Goal: Task Accomplishment & Management: Use online tool/utility

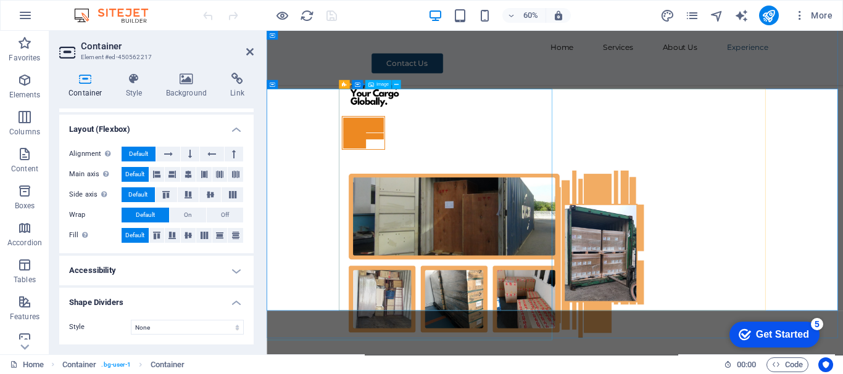
scroll to position [6092, 0]
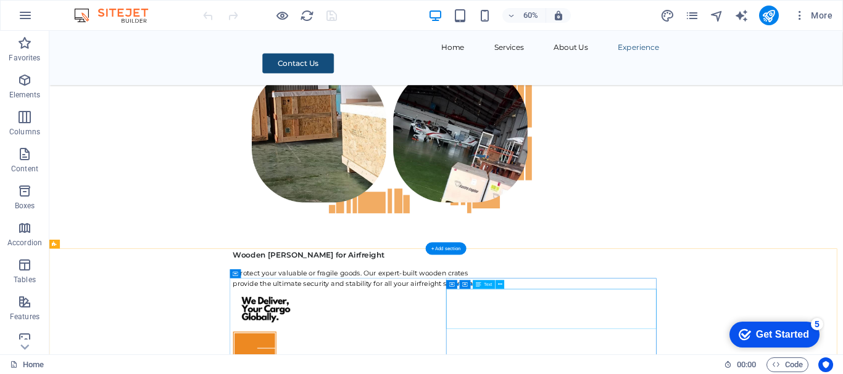
scroll to position [5922, 0]
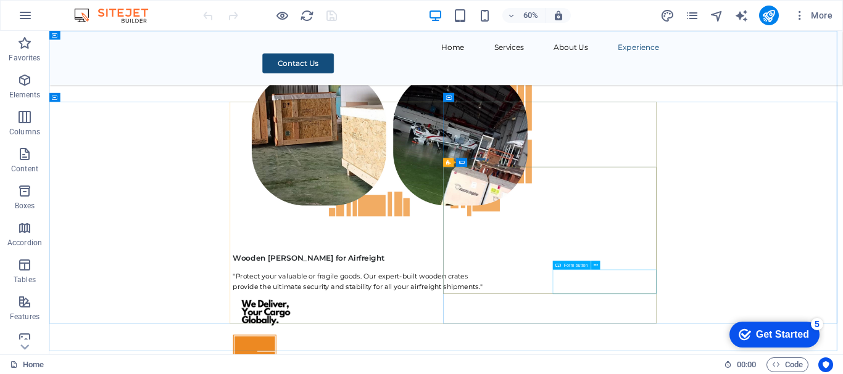
click at [575, 266] on span "Form button" at bounding box center [576, 265] width 24 height 4
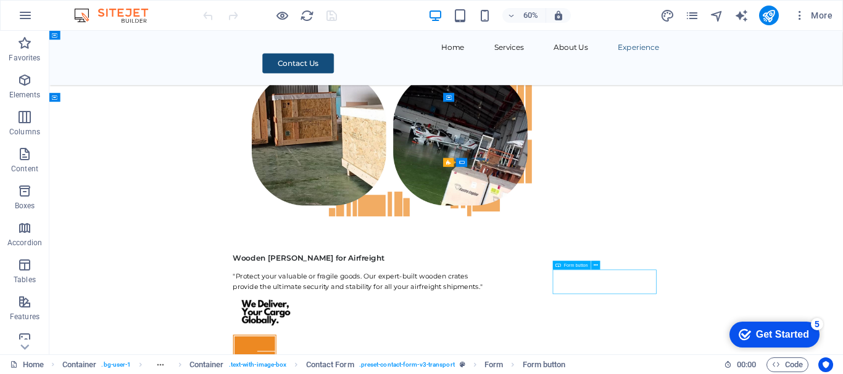
click at [575, 266] on span "Form button" at bounding box center [576, 265] width 24 height 4
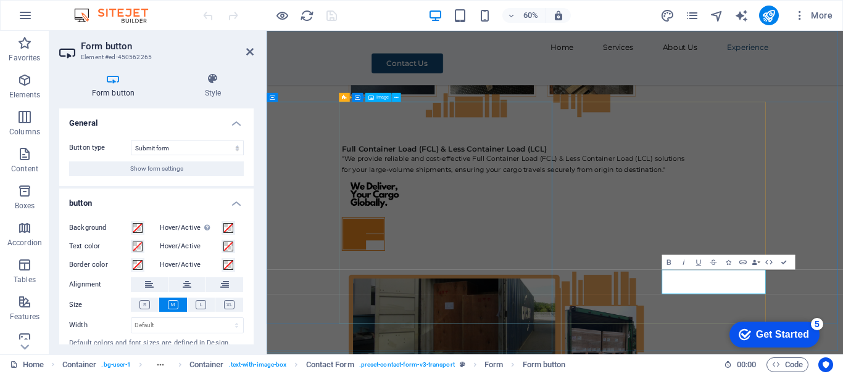
scroll to position [5831, 0]
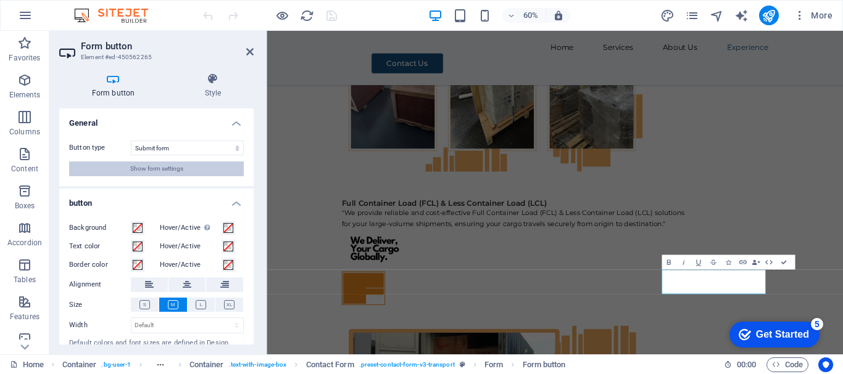
click at [162, 171] on span "Show form settings" at bounding box center [156, 169] width 53 height 15
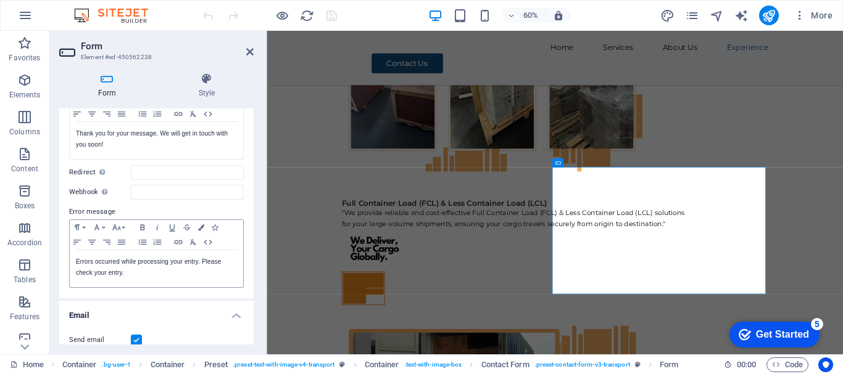
scroll to position [62, 0]
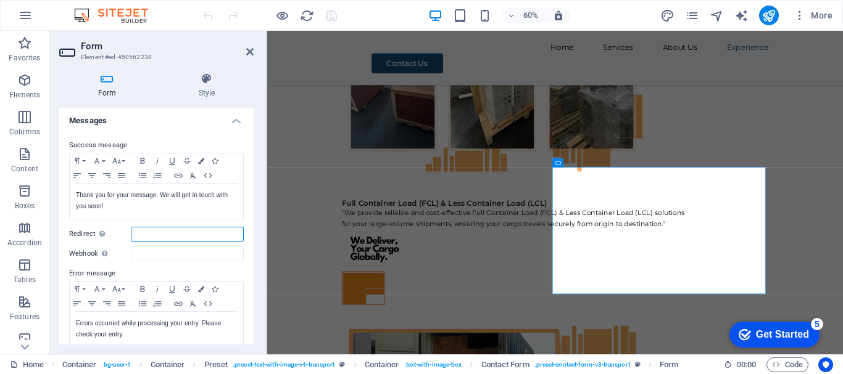
click at [205, 234] on input "Redirect Define a redirect target upon successful form submission; for example,…" at bounding box center [187, 234] width 113 height 15
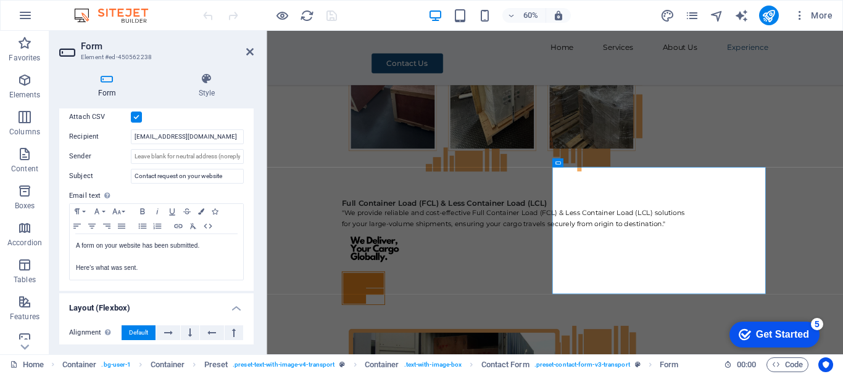
scroll to position [331, 0]
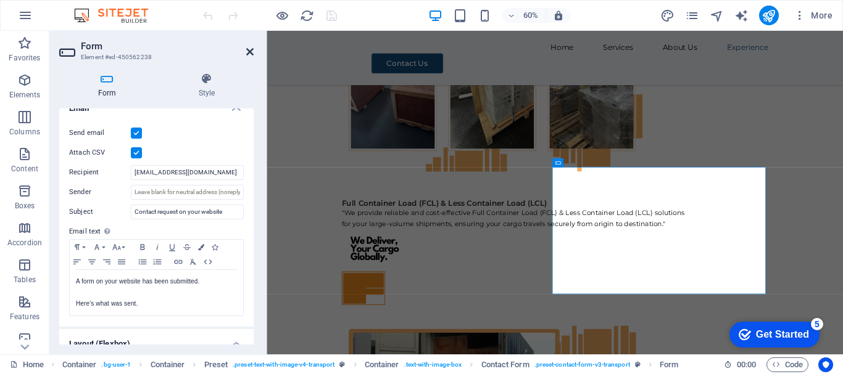
drag, startPoint x: 252, startPoint y: 51, endPoint x: 335, endPoint y: 33, distance: 85.2
click at [250, 51] on icon at bounding box center [249, 52] width 7 height 10
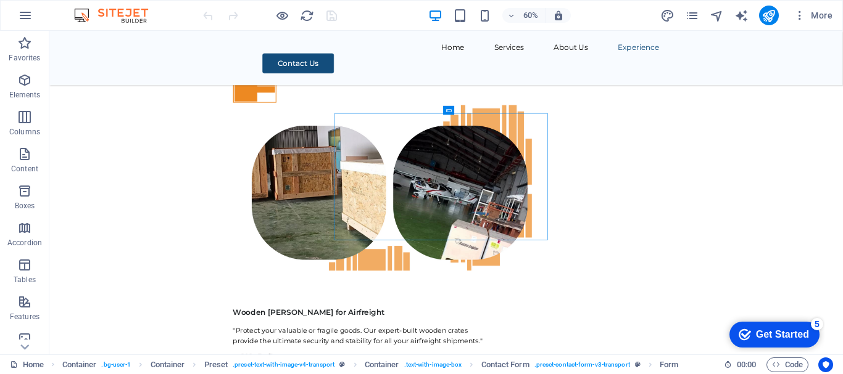
scroll to position [5921, 0]
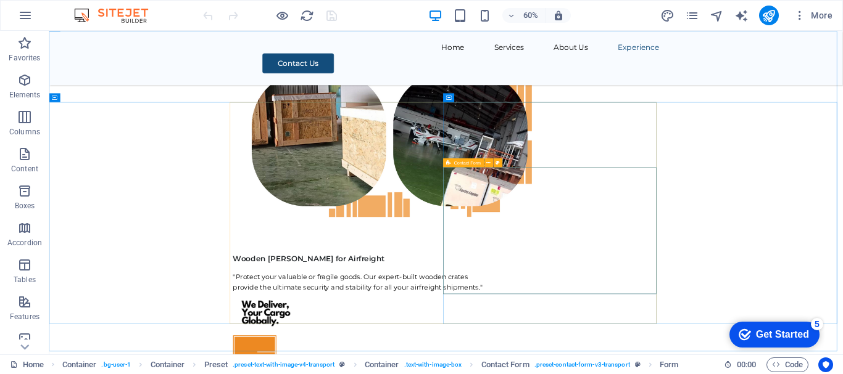
click at [467, 162] on span "Contact Form" at bounding box center [467, 163] width 27 height 4
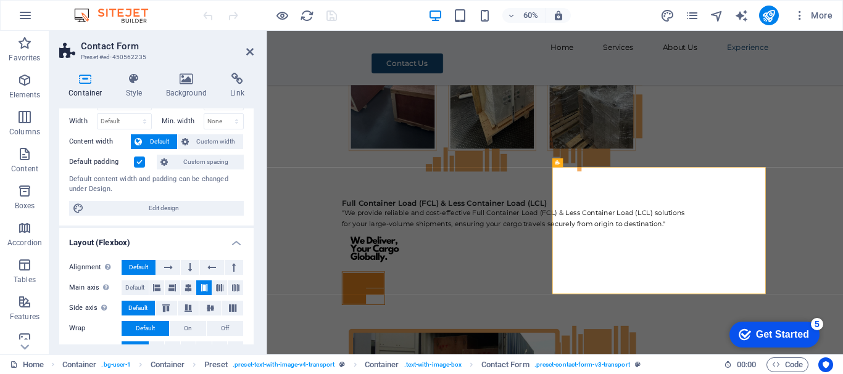
scroll to position [0, 0]
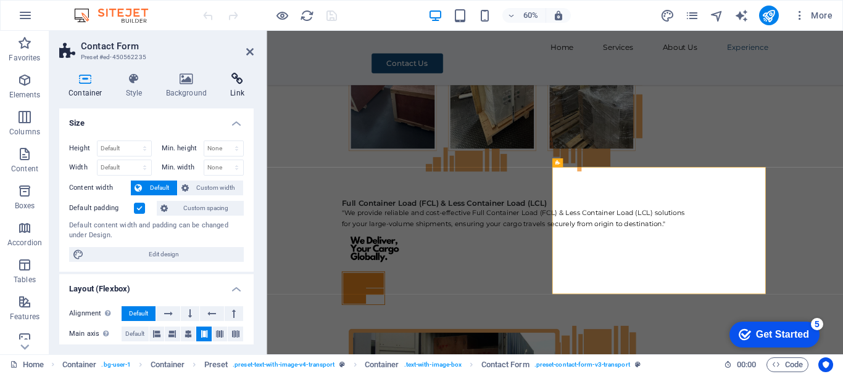
click at [234, 88] on h4 "Link" at bounding box center [237, 86] width 33 height 26
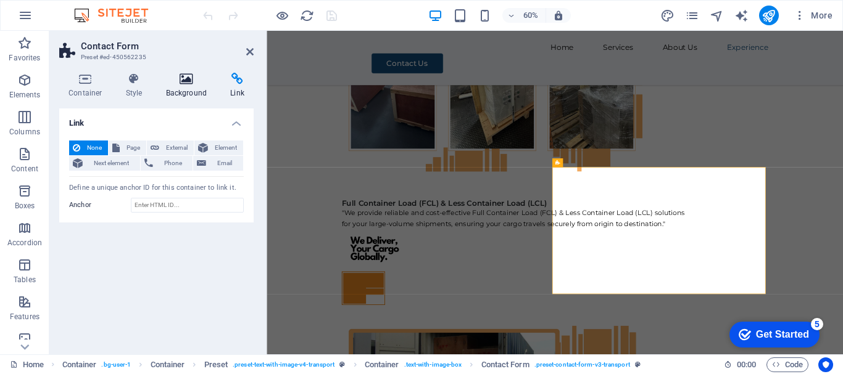
click at [193, 89] on h4 "Background" at bounding box center [189, 86] width 65 height 26
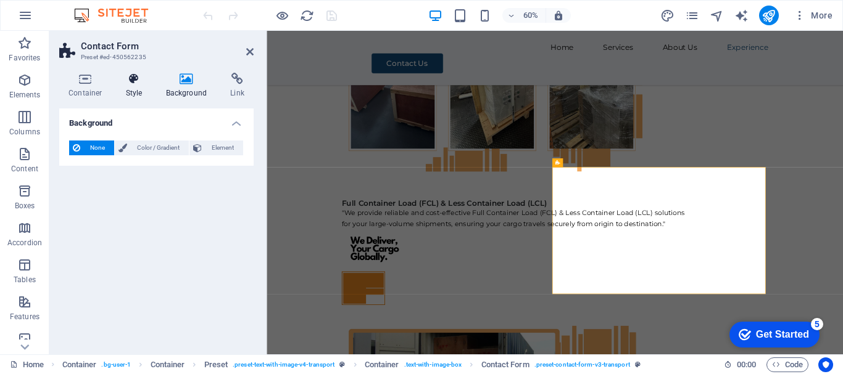
click at [135, 87] on h4 "Style" at bounding box center [137, 86] width 40 height 26
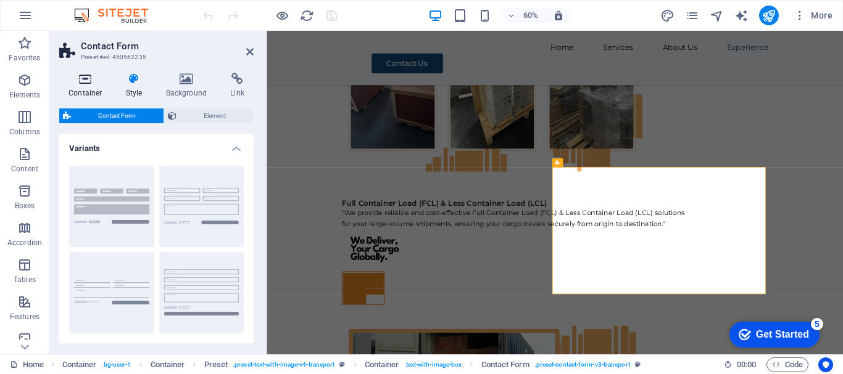
click at [88, 86] on h4 "Container" at bounding box center [87, 86] width 57 height 26
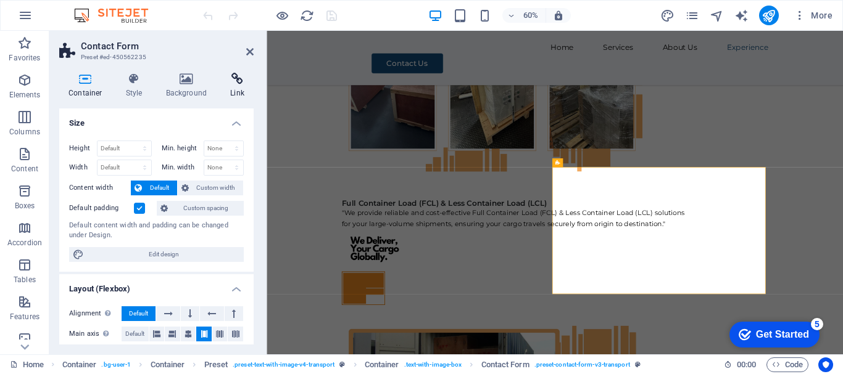
click at [233, 85] on icon at bounding box center [237, 79] width 33 height 12
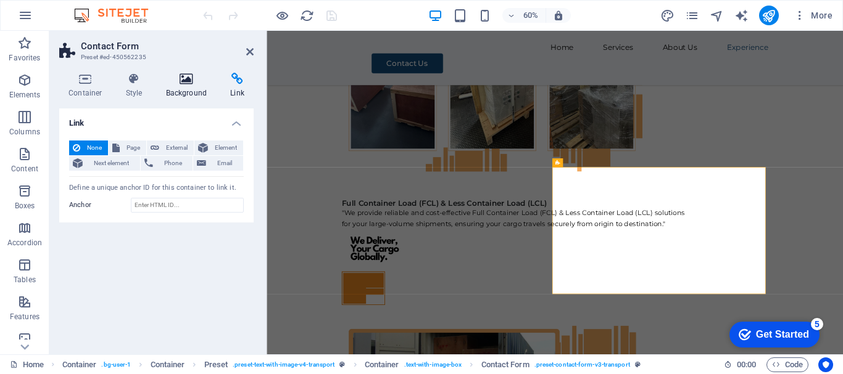
click at [184, 85] on icon at bounding box center [187, 79] width 60 height 12
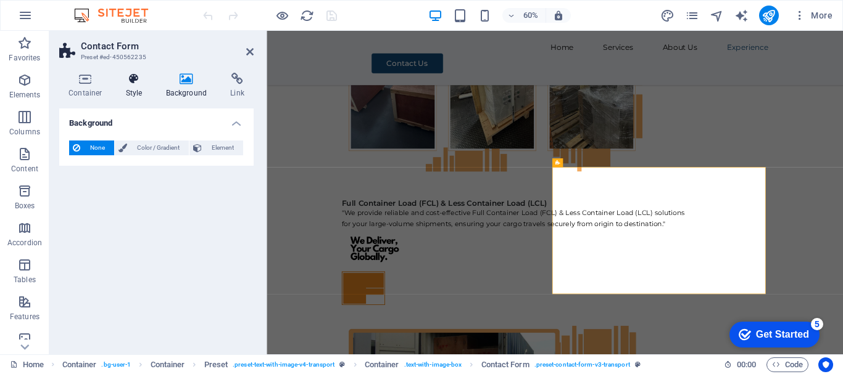
click at [135, 83] on icon at bounding box center [134, 79] width 35 height 12
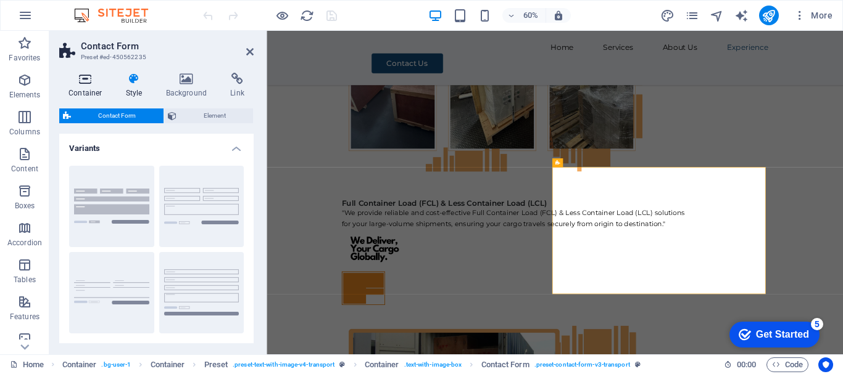
click at [83, 85] on icon at bounding box center [85, 79] width 52 height 12
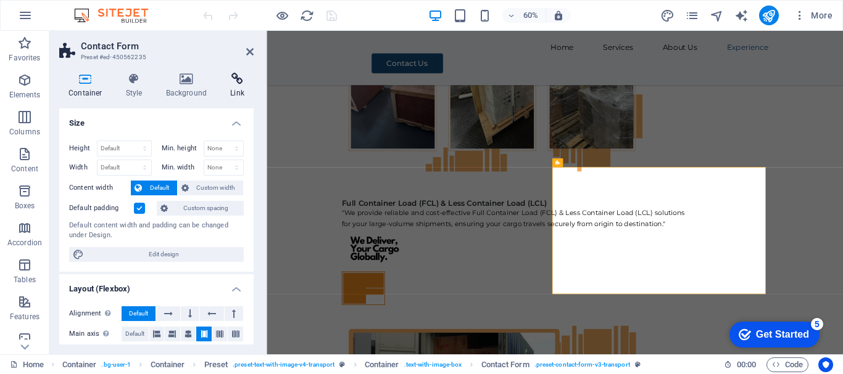
click at [242, 92] on h4 "Link" at bounding box center [237, 86] width 33 height 26
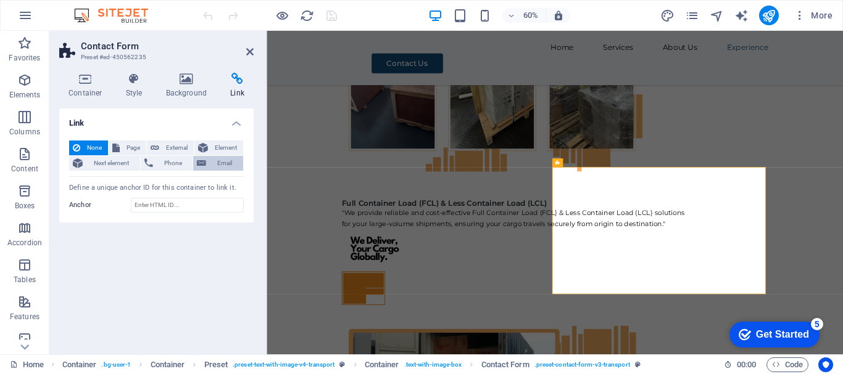
click at [229, 160] on span "Email" at bounding box center [225, 163] width 30 height 15
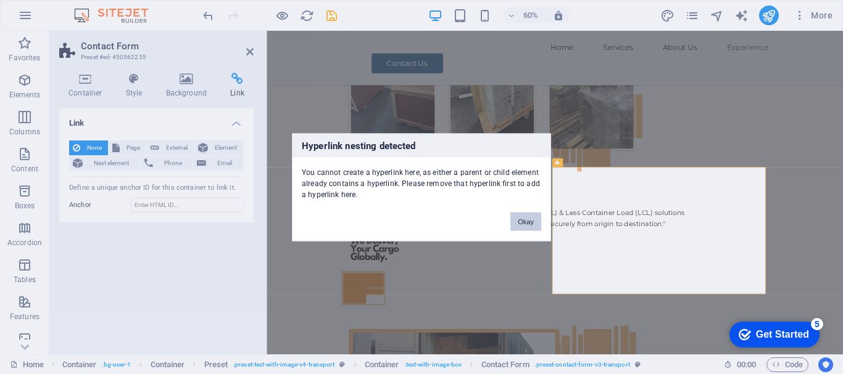
click at [529, 222] on button "Okay" at bounding box center [525, 221] width 31 height 19
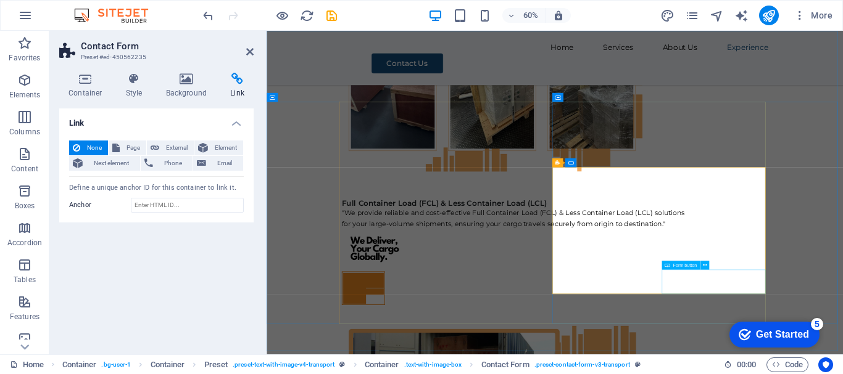
click at [685, 266] on span "Form button" at bounding box center [684, 265] width 24 height 4
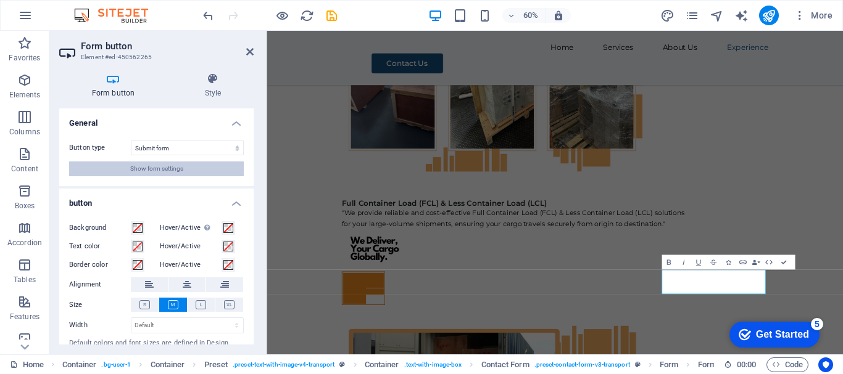
click at [160, 168] on span "Show form settings" at bounding box center [156, 169] width 53 height 15
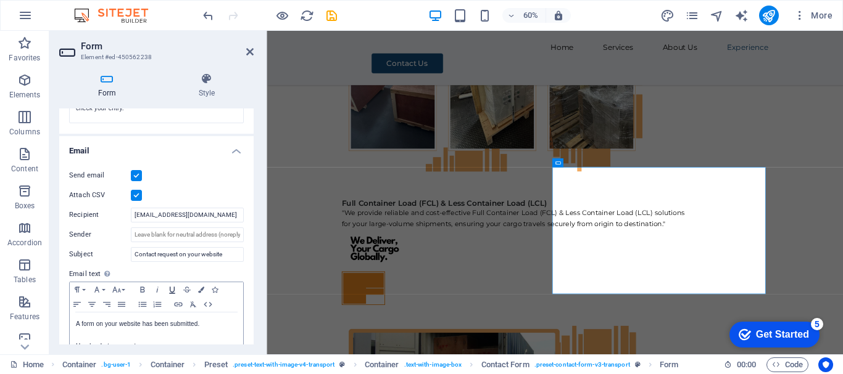
scroll to position [269, 0]
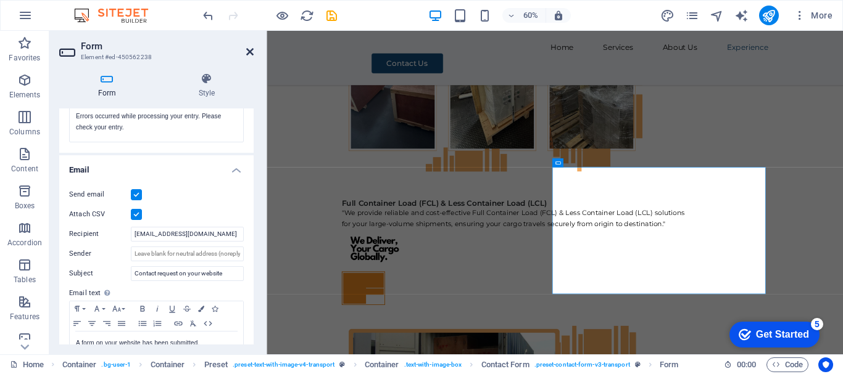
click at [250, 47] on icon at bounding box center [249, 52] width 7 height 10
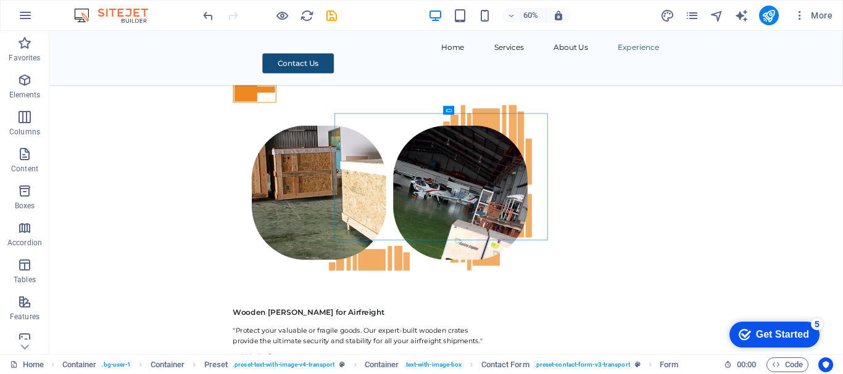
scroll to position [5921, 0]
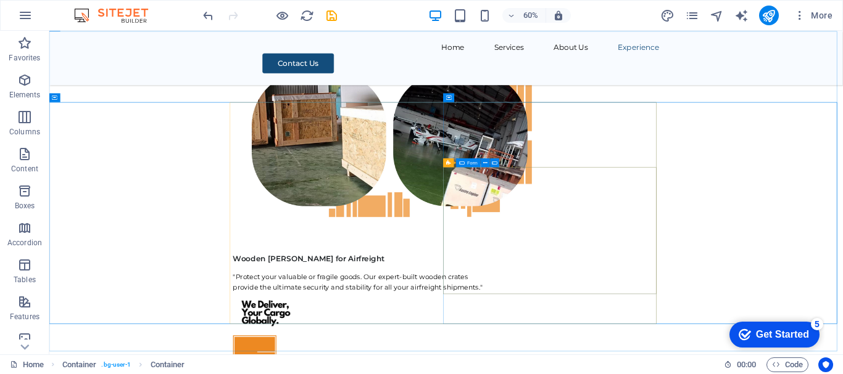
click at [470, 163] on span "Form" at bounding box center [472, 163] width 10 height 4
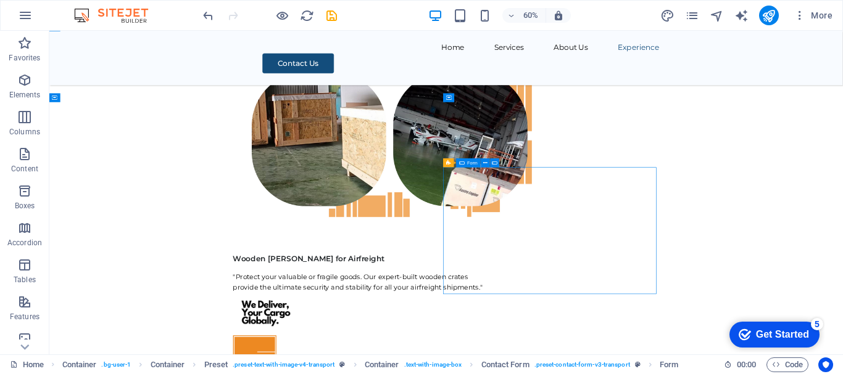
click at [470, 163] on span "Form" at bounding box center [472, 163] width 10 height 4
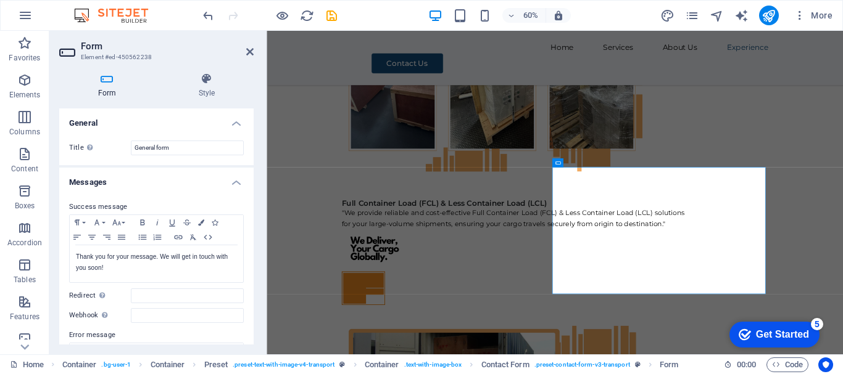
click at [104, 92] on h4 "Form" at bounding box center [109, 86] width 101 height 26
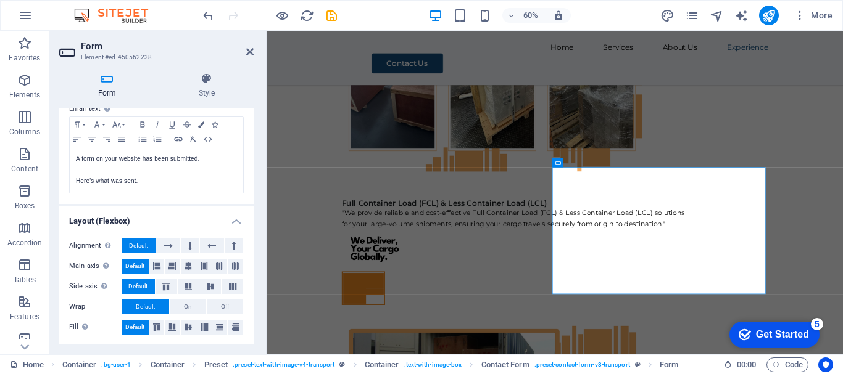
scroll to position [454, 0]
click at [251, 52] on icon at bounding box center [249, 52] width 7 height 10
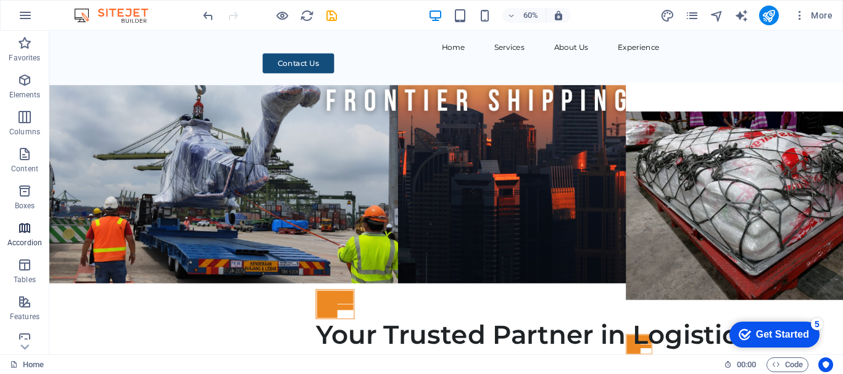
scroll to position [231, 0]
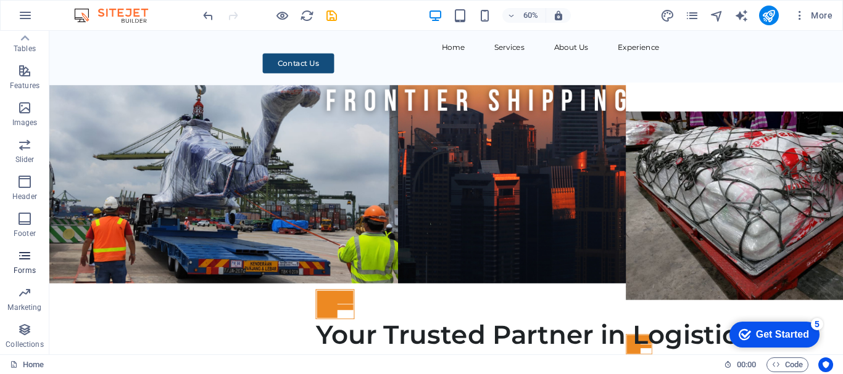
click at [23, 262] on icon "button" at bounding box center [24, 256] width 15 height 15
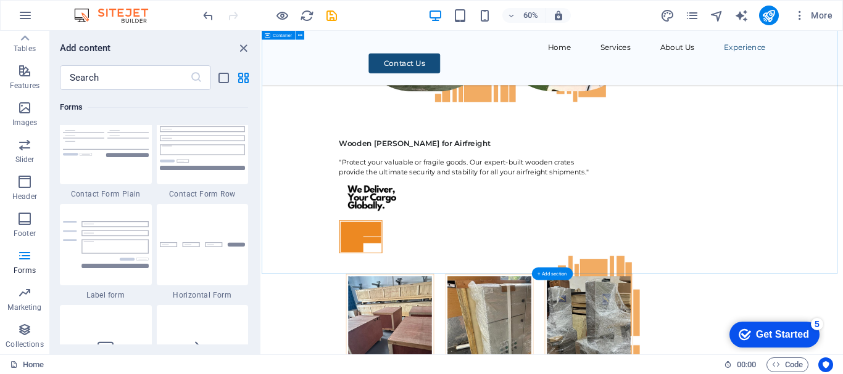
scroll to position [5860, 0]
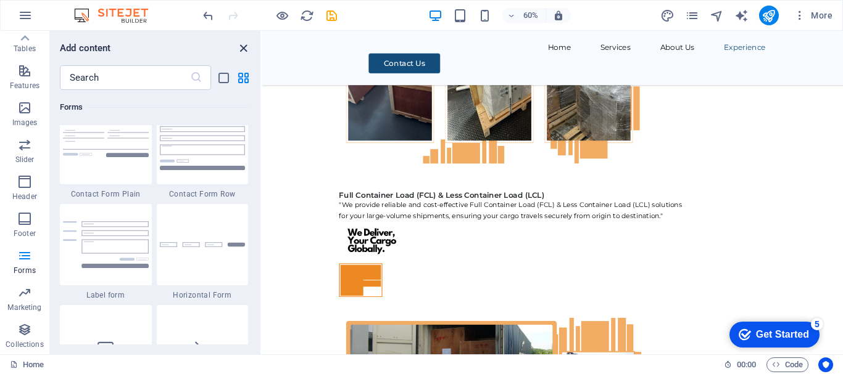
click at [242, 47] on icon "close panel" at bounding box center [243, 48] width 14 height 14
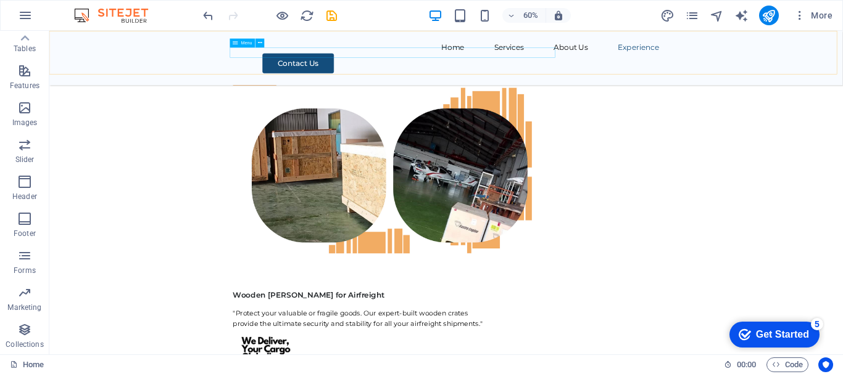
scroll to position [5949, 0]
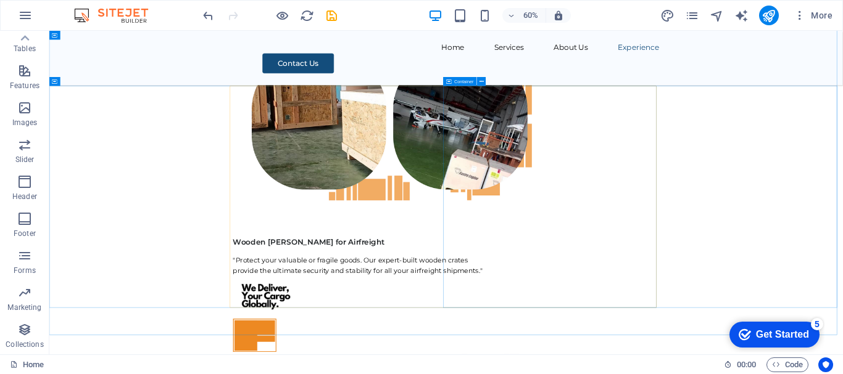
click at [458, 81] on span "Container" at bounding box center [463, 82] width 19 height 4
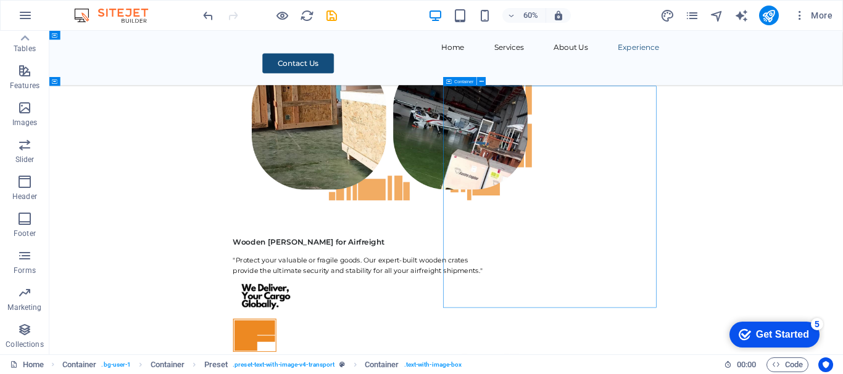
click at [458, 81] on span "Container" at bounding box center [463, 82] width 19 height 4
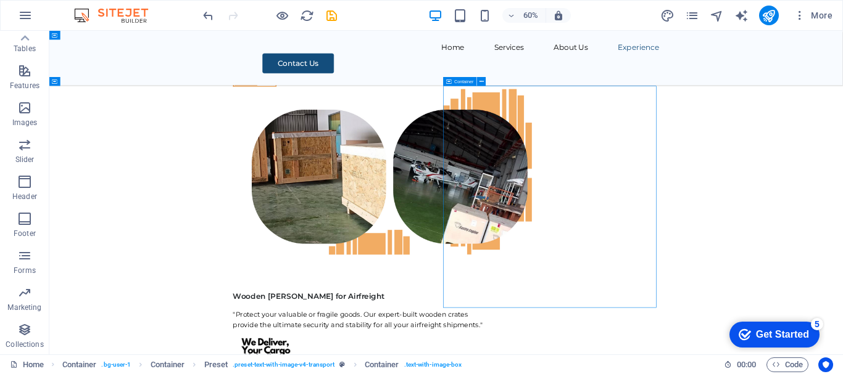
select select "px"
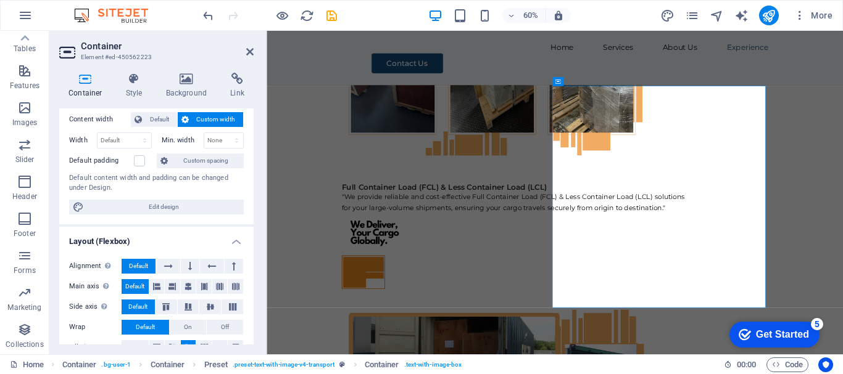
scroll to position [0, 0]
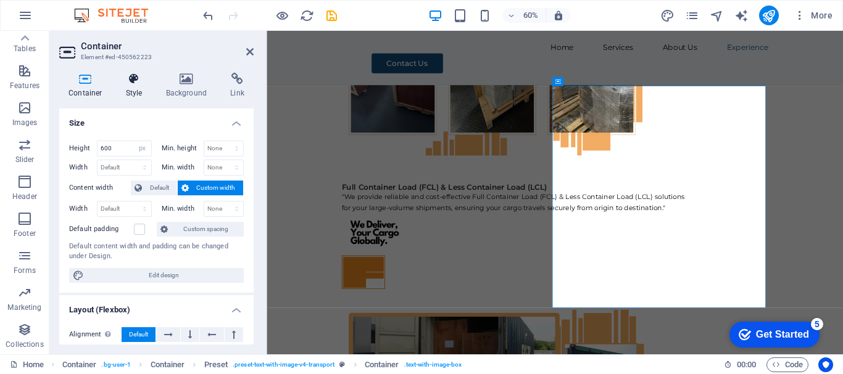
click at [131, 90] on h4 "Style" at bounding box center [137, 86] width 40 height 26
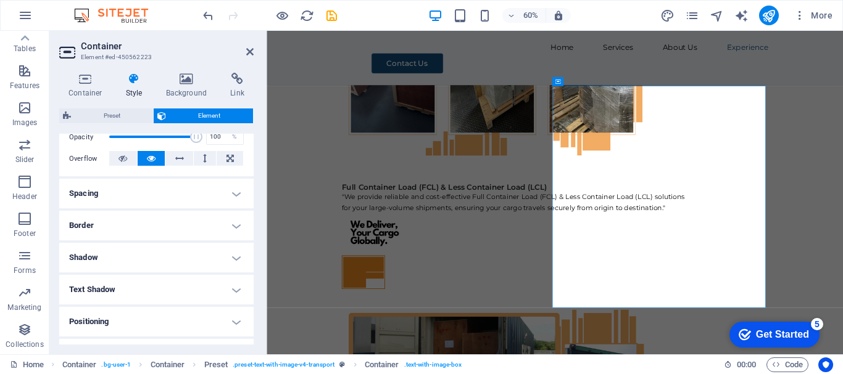
scroll to position [64, 0]
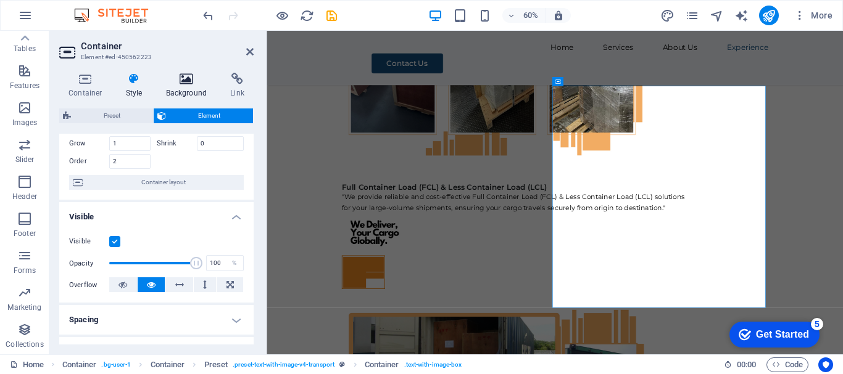
click at [171, 86] on h4 "Background" at bounding box center [189, 86] width 65 height 26
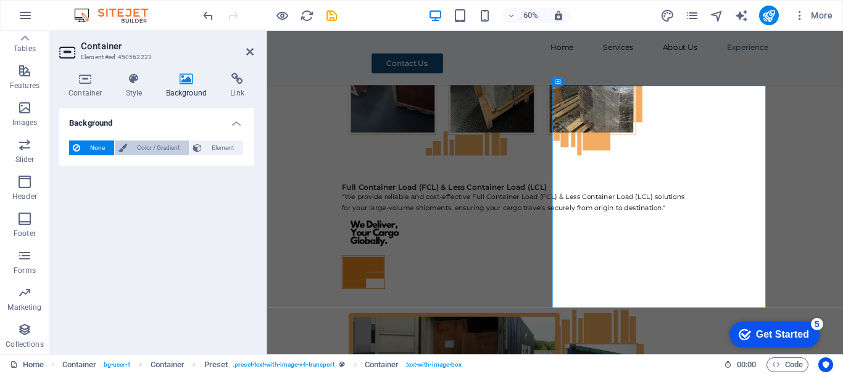
click at [161, 145] on span "Color / Gradient" at bounding box center [158, 148] width 54 height 15
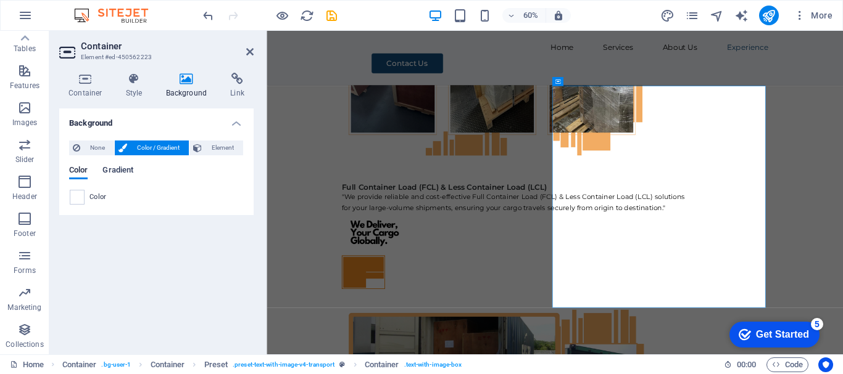
click at [115, 166] on span "Gradient" at bounding box center [117, 171] width 31 height 17
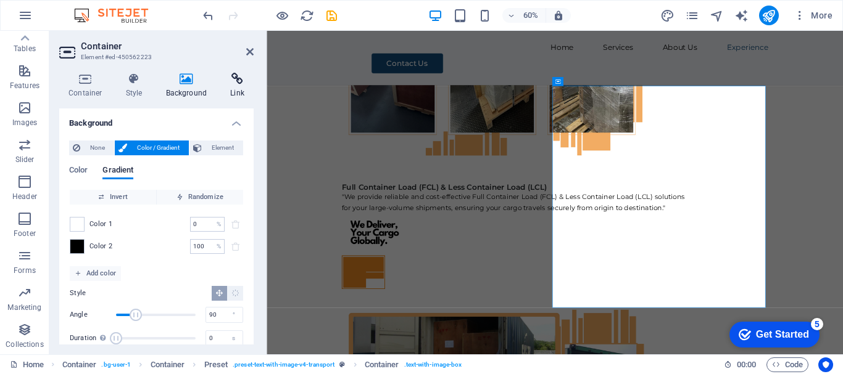
click at [237, 93] on h4 "Link" at bounding box center [237, 86] width 33 height 26
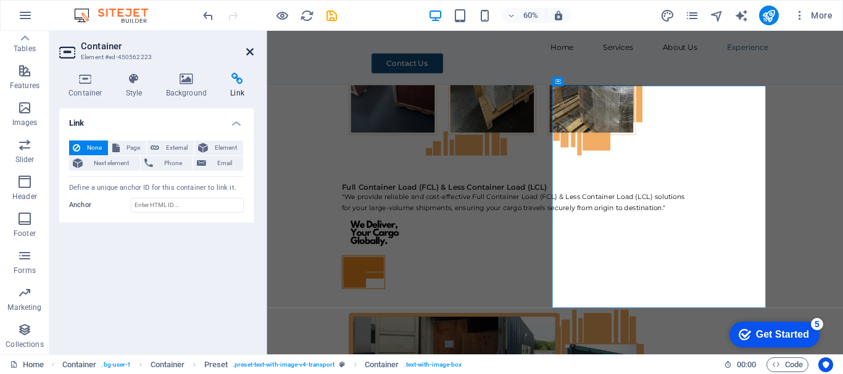
click at [250, 54] on icon at bounding box center [249, 52] width 7 height 10
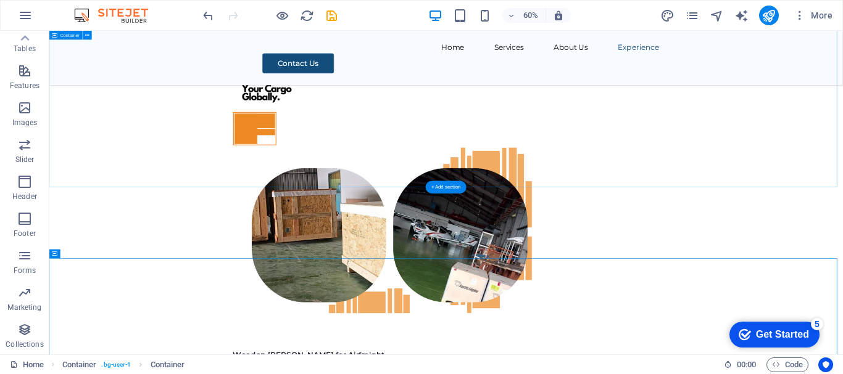
scroll to position [5825, 0]
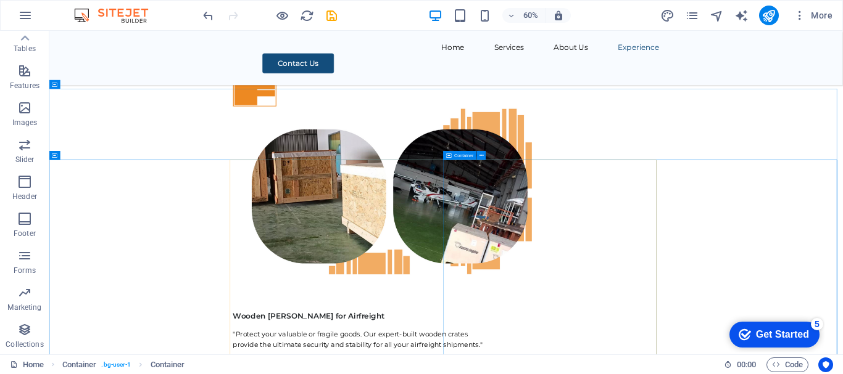
click at [461, 157] on span "Container" at bounding box center [463, 156] width 19 height 4
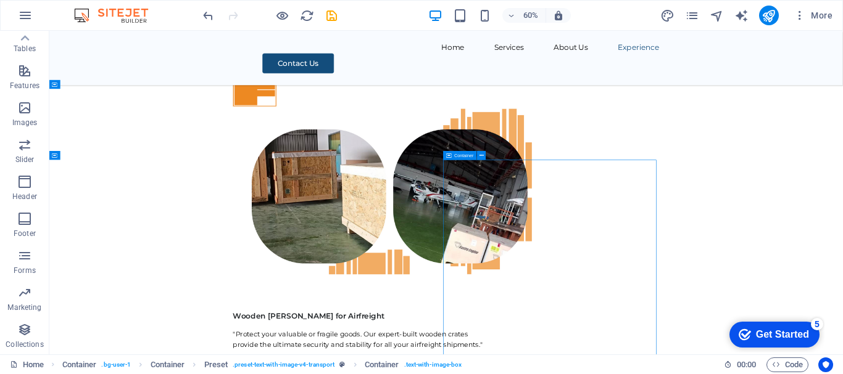
click at [461, 157] on span "Container" at bounding box center [463, 156] width 19 height 4
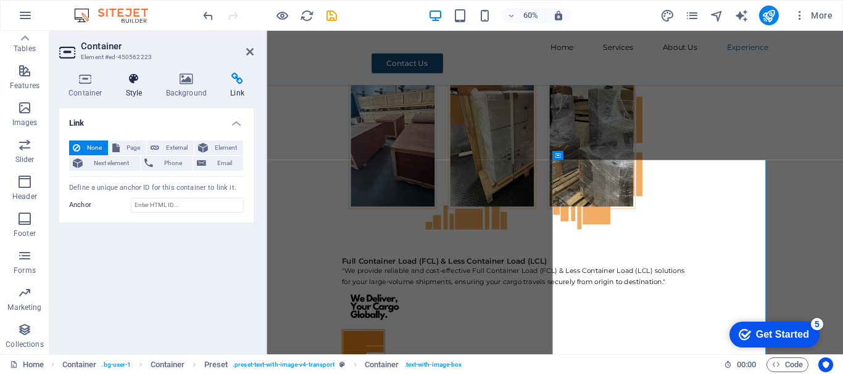
click at [139, 93] on h4 "Style" at bounding box center [137, 86] width 40 height 26
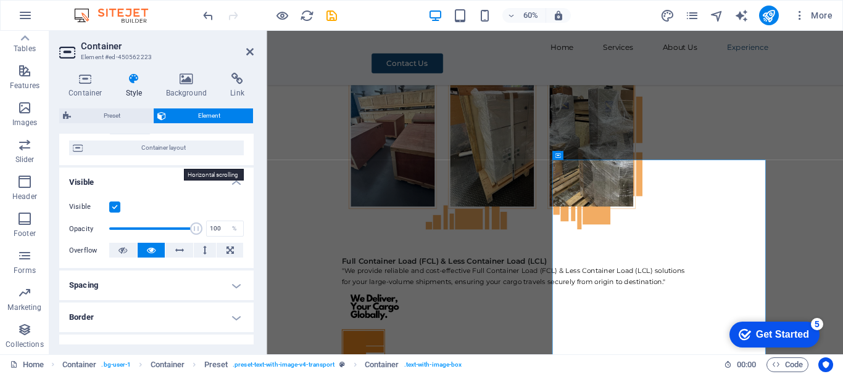
scroll to position [0, 0]
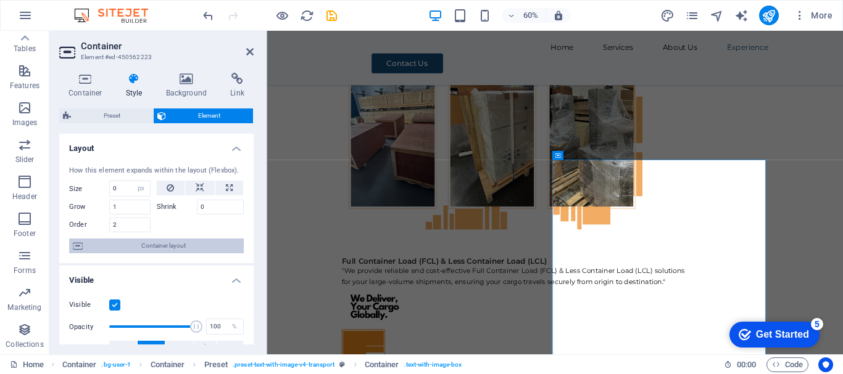
click at [168, 241] on span "Container layout" at bounding box center [163, 246] width 154 height 15
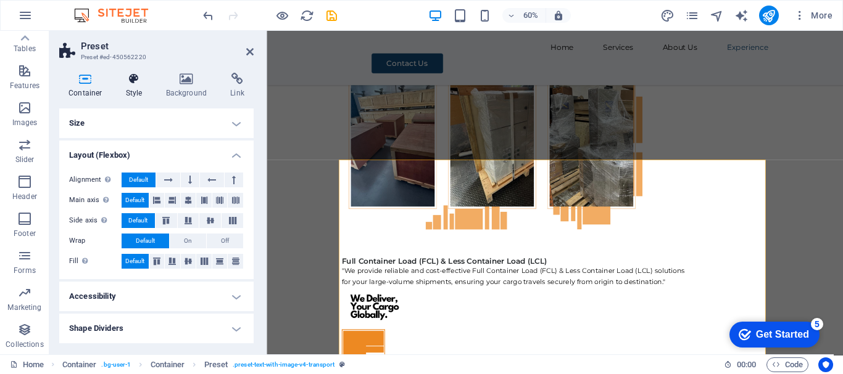
click at [133, 91] on h4 "Style" at bounding box center [137, 86] width 40 height 26
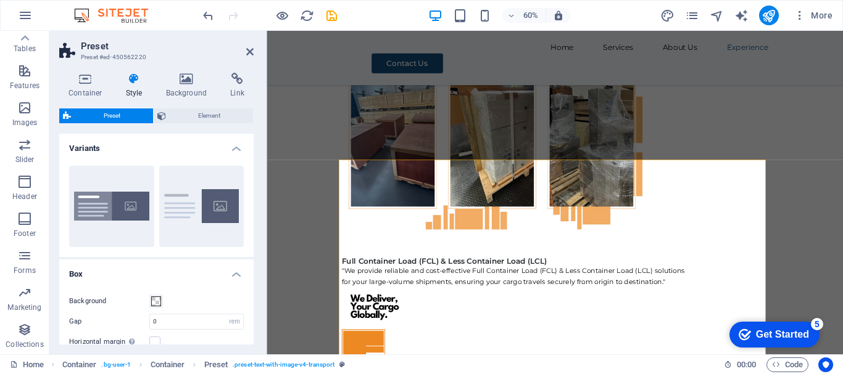
scroll to position [181, 0]
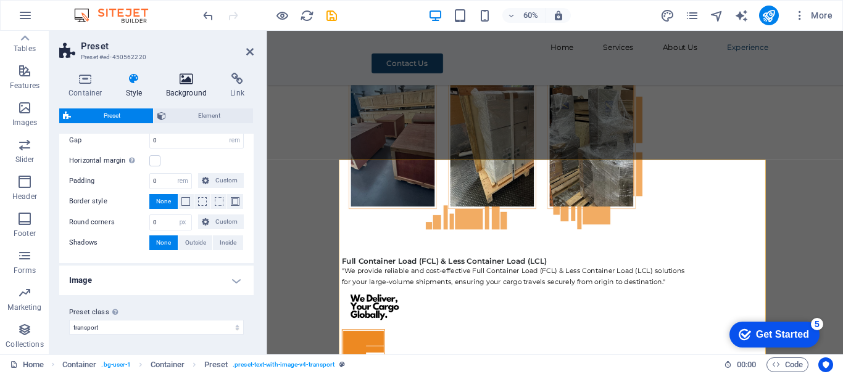
click at [191, 87] on h4 "Background" at bounding box center [189, 86] width 65 height 26
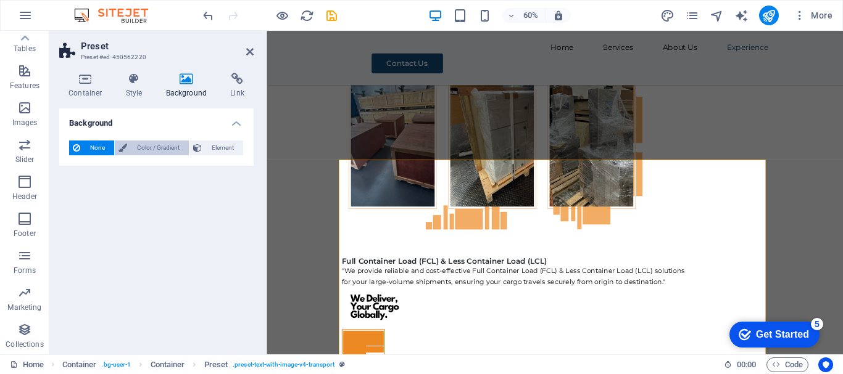
click at [155, 146] on span "Color / Gradient" at bounding box center [158, 148] width 54 height 15
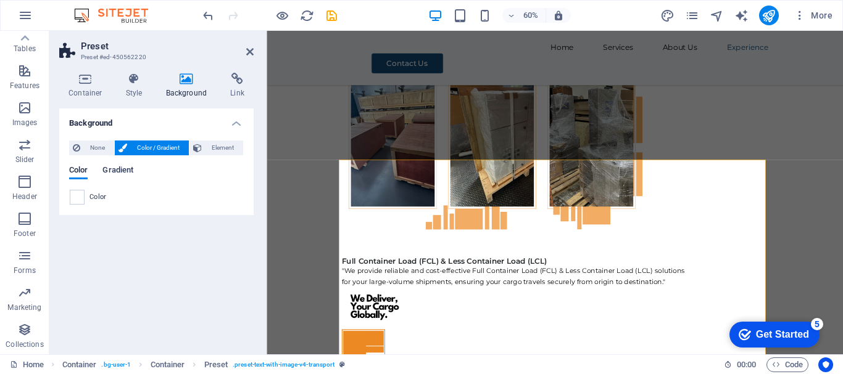
click at [118, 169] on span "Gradient" at bounding box center [117, 171] width 31 height 17
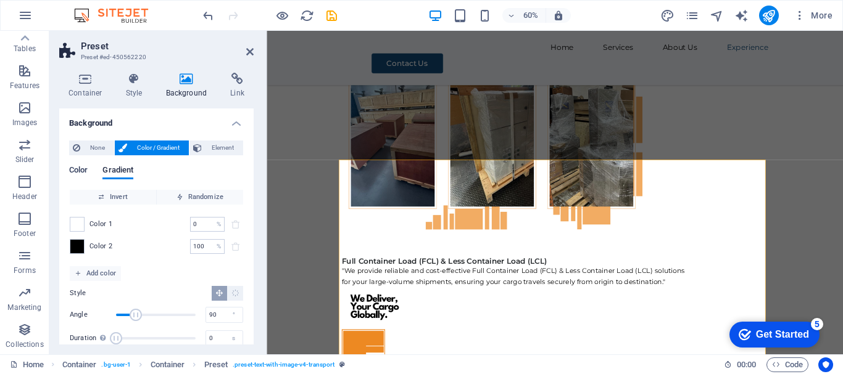
click at [80, 171] on span "Color" at bounding box center [78, 171] width 19 height 17
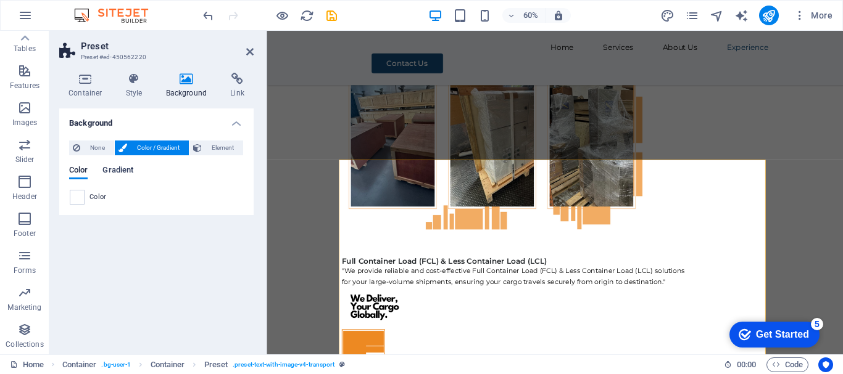
click at [115, 174] on span "Gradient" at bounding box center [117, 171] width 31 height 17
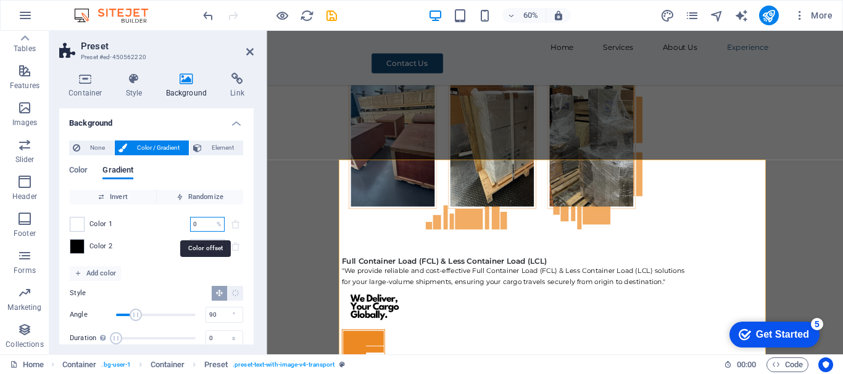
click at [197, 219] on input "0" at bounding box center [201, 224] width 22 height 15
type input "70"
click at [152, 233] on div "Color 1 70 % ​ Color 2 100 % ​" at bounding box center [156, 236] width 173 height 62
click at [204, 246] on input "100" at bounding box center [201, 246] width 22 height 15
type input "1"
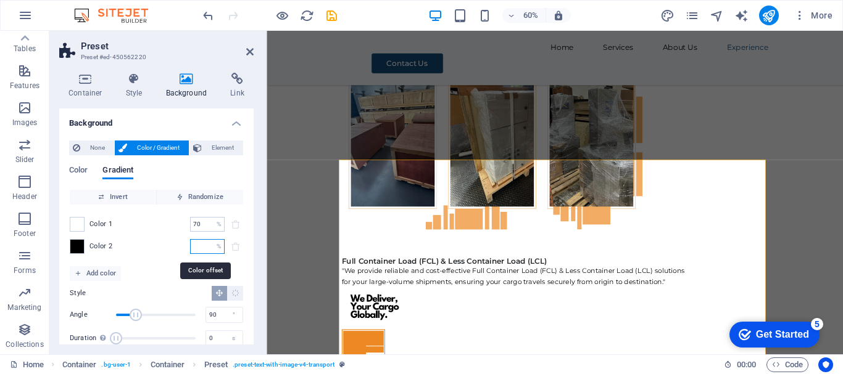
type input "1"
type input "0"
type input "1"
click at [204, 246] on input "1" at bounding box center [201, 246] width 22 height 15
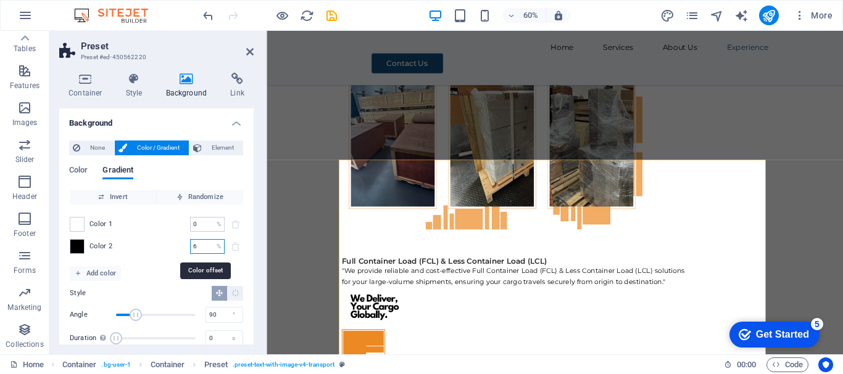
click at [202, 243] on input "6" at bounding box center [201, 246] width 22 height 15
click at [199, 247] on input "60" at bounding box center [201, 246] width 22 height 15
type input "6"
type input "0"
click at [203, 243] on input "0" at bounding box center [201, 246] width 22 height 15
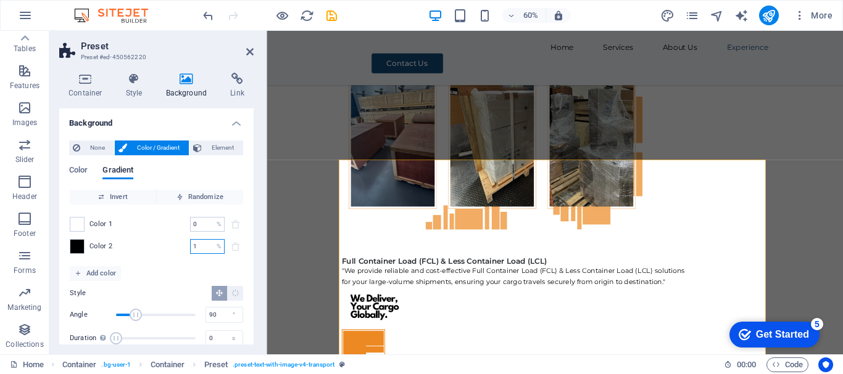
click at [205, 244] on input "1" at bounding box center [201, 246] width 22 height 15
type input "100"
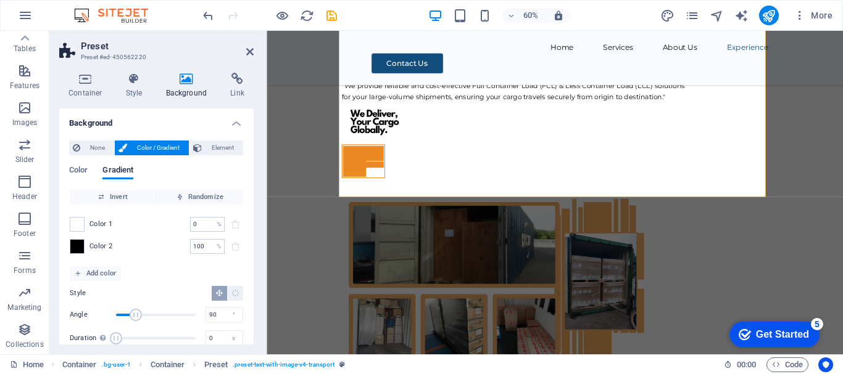
click at [255, 46] on aside "Preset Preset #ed-450562220 Container Style Background Link Size Height Default…" at bounding box center [157, 193] width 217 height 324
click at [247, 54] on icon at bounding box center [249, 52] width 7 height 10
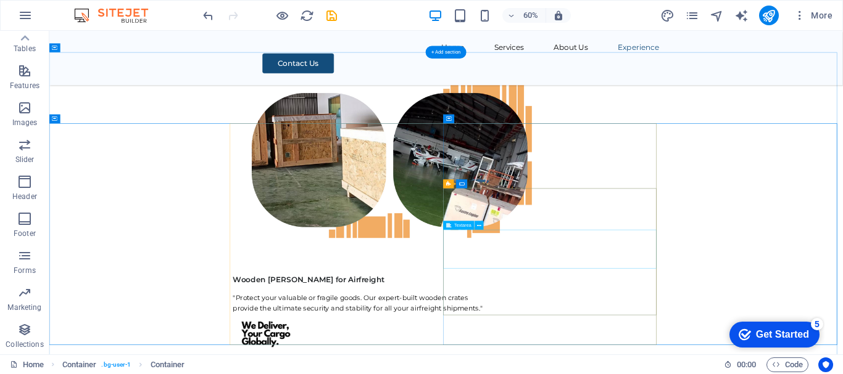
scroll to position [5948, 0]
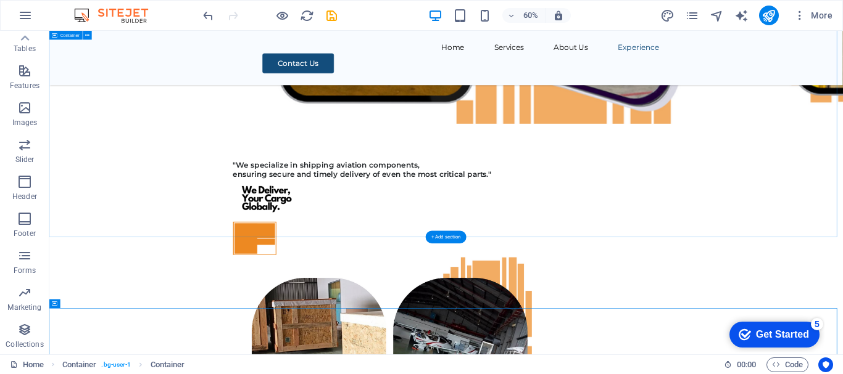
scroll to position [5269, 0]
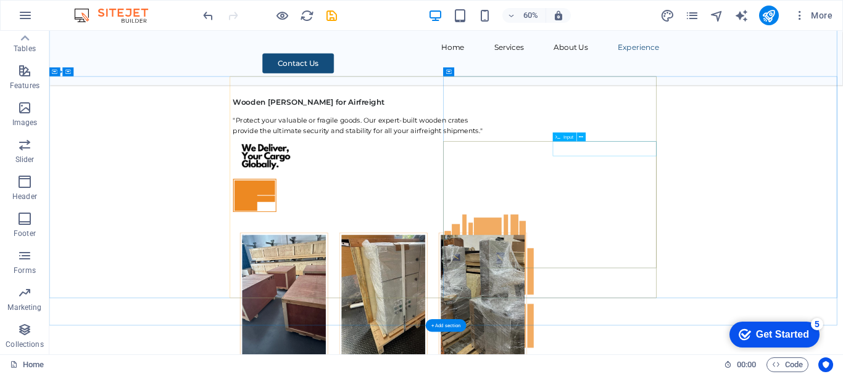
scroll to position [5874, 0]
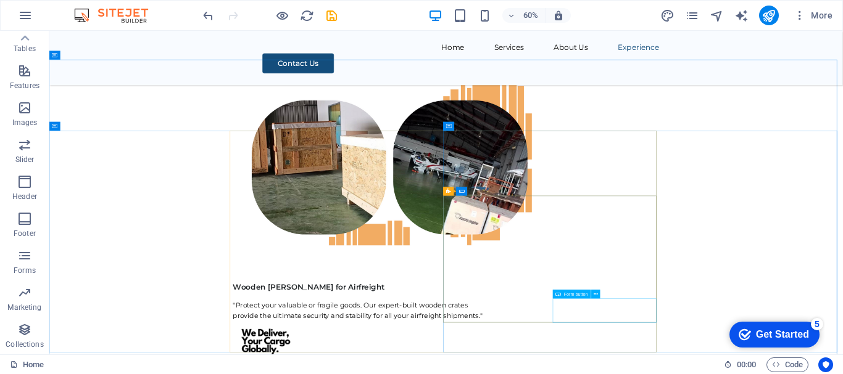
click at [576, 292] on span "Form button" at bounding box center [576, 294] width 24 height 4
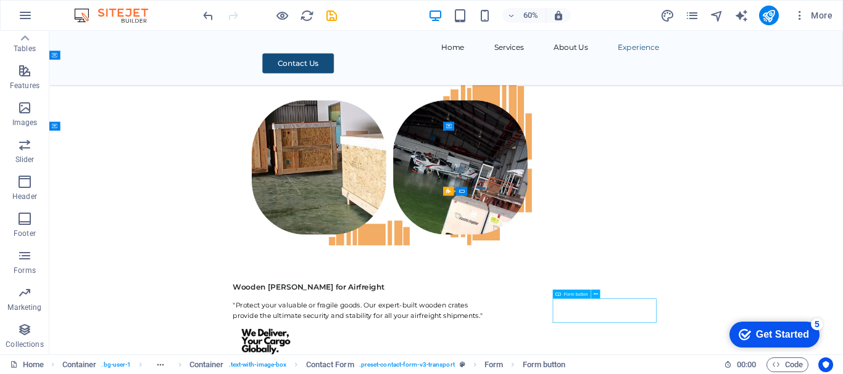
click at [576, 292] on span "Form button" at bounding box center [576, 294] width 24 height 4
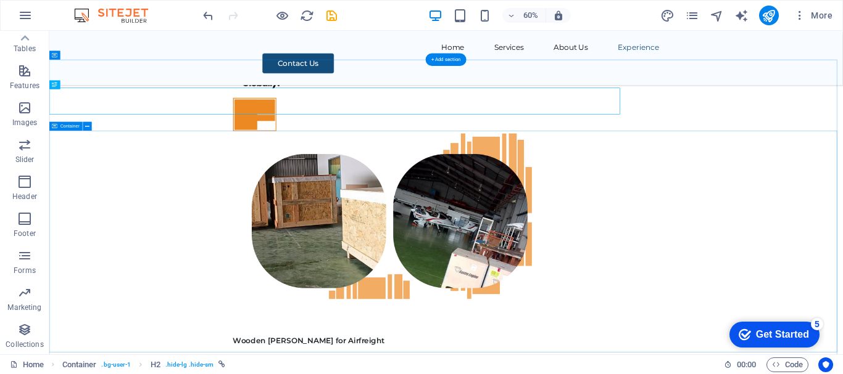
scroll to position [5874, 0]
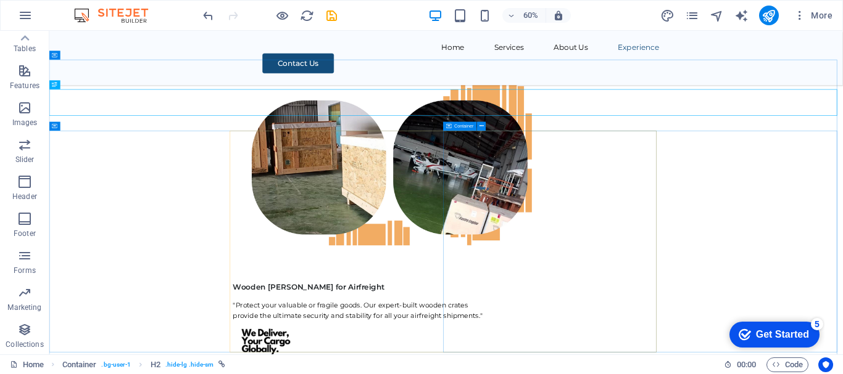
click at [457, 126] on span "Container" at bounding box center [463, 126] width 19 height 4
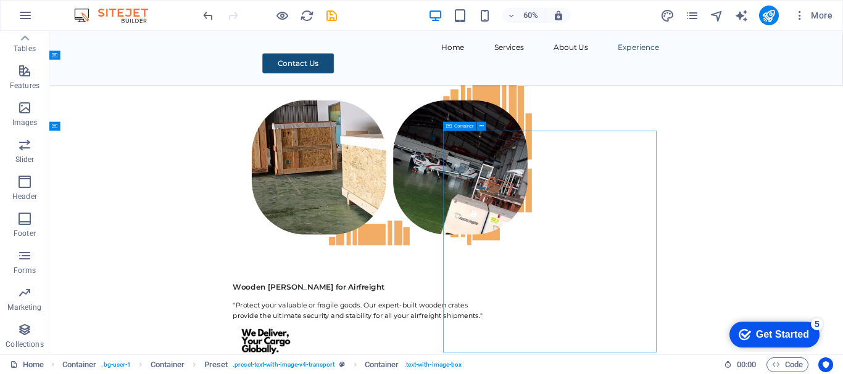
click at [457, 126] on span "Container" at bounding box center [463, 126] width 19 height 4
select select "px"
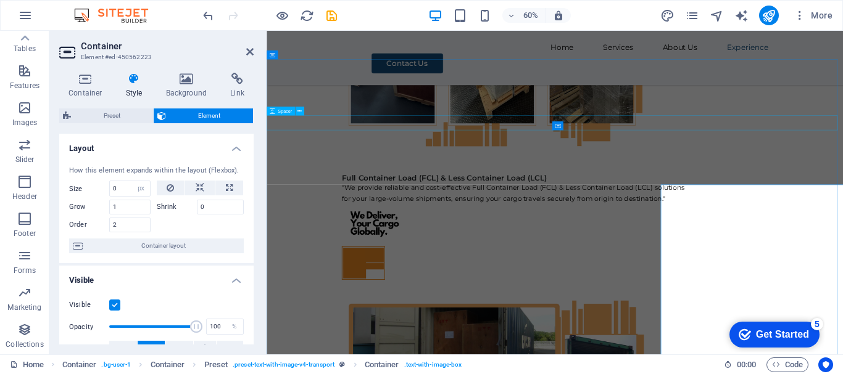
scroll to position [5784, 0]
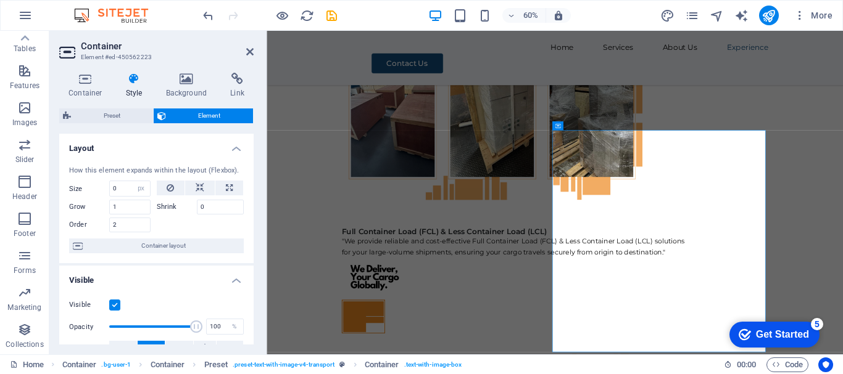
click at [130, 89] on h4 "Style" at bounding box center [137, 86] width 40 height 26
click at [178, 90] on h4 "Background" at bounding box center [189, 86] width 65 height 26
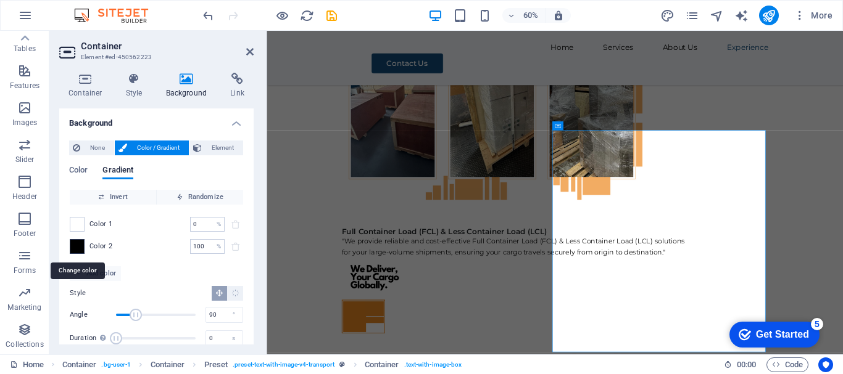
click at [82, 247] on span at bounding box center [77, 247] width 14 height 14
click at [0, 0] on icon at bounding box center [0, 0] width 0 height 0
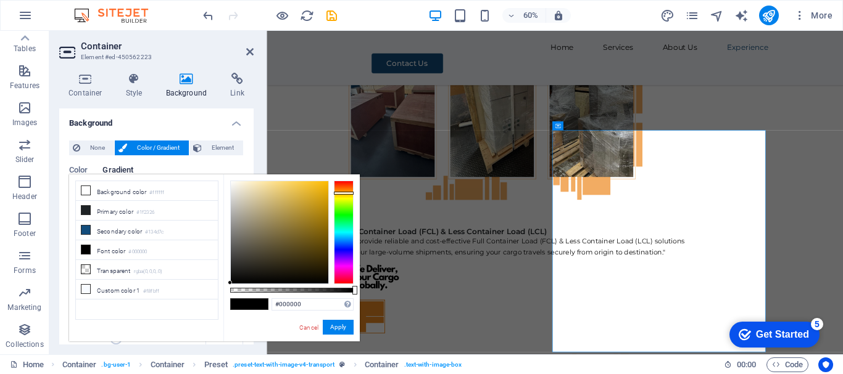
click at [344, 193] on div at bounding box center [344, 233] width 20 height 104
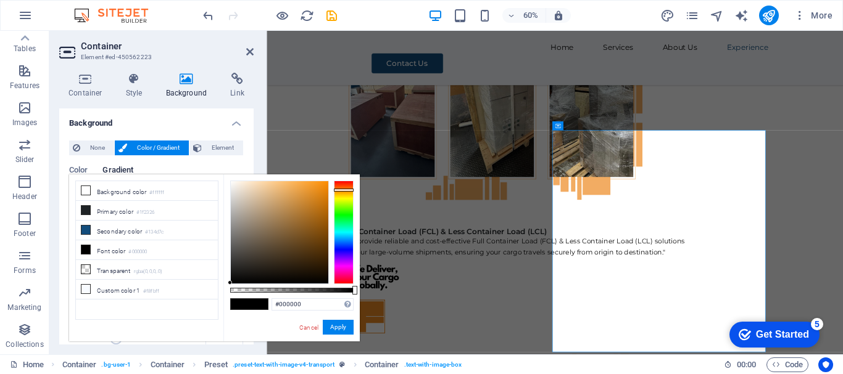
click at [349, 190] on div at bounding box center [344, 233] width 20 height 104
click at [318, 189] on div at bounding box center [279, 232] width 97 height 102
click at [309, 189] on div at bounding box center [279, 232] width 97 height 102
type input "#eca854"
click at [293, 188] on div at bounding box center [279, 232] width 97 height 102
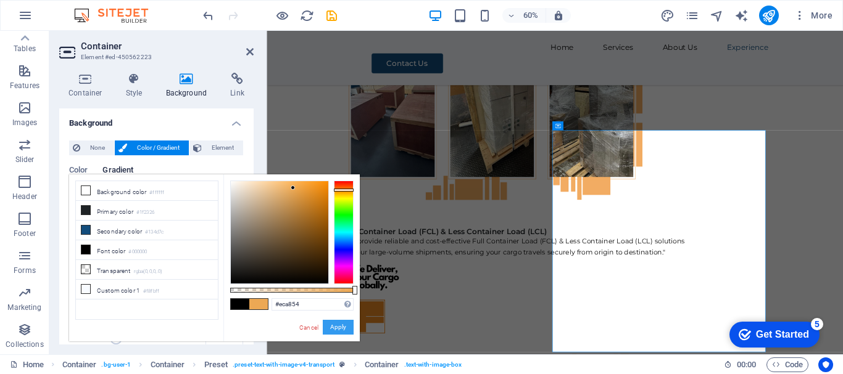
click at [336, 327] on button "Apply" at bounding box center [338, 327] width 31 height 15
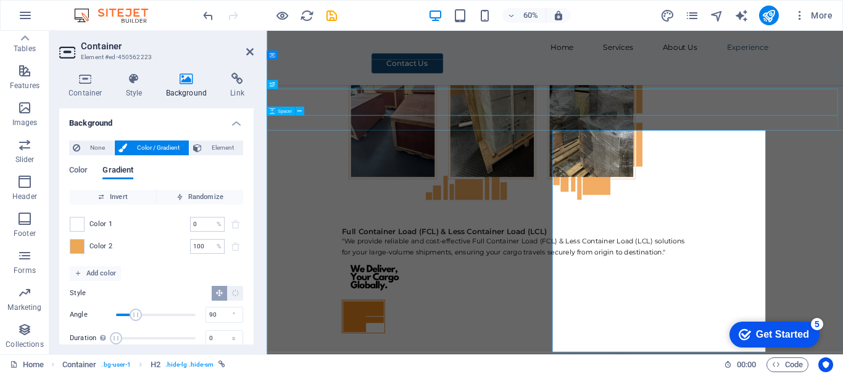
scroll to position [5874, 0]
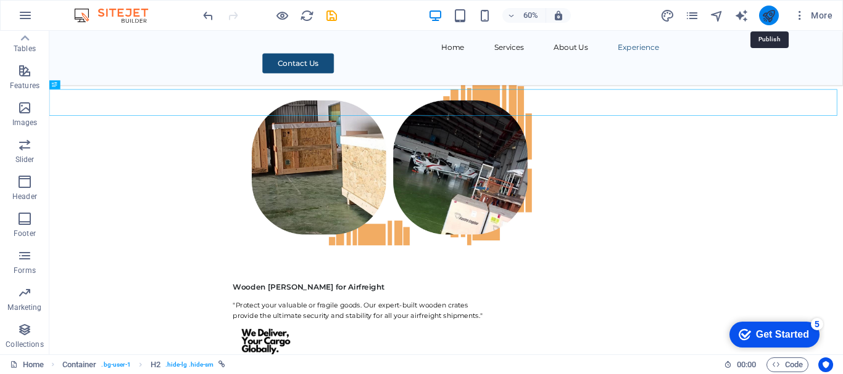
click at [766, 19] on icon "publish" at bounding box center [768, 16] width 14 height 14
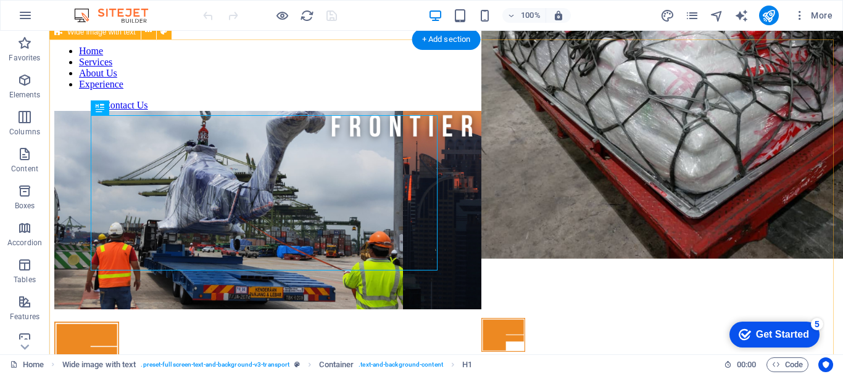
scroll to position [260, 0]
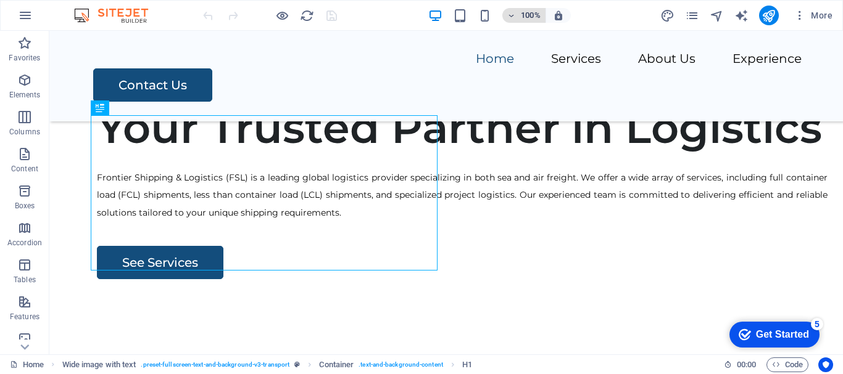
click at [511, 12] on icon "button" at bounding box center [511, 16] width 9 height 8
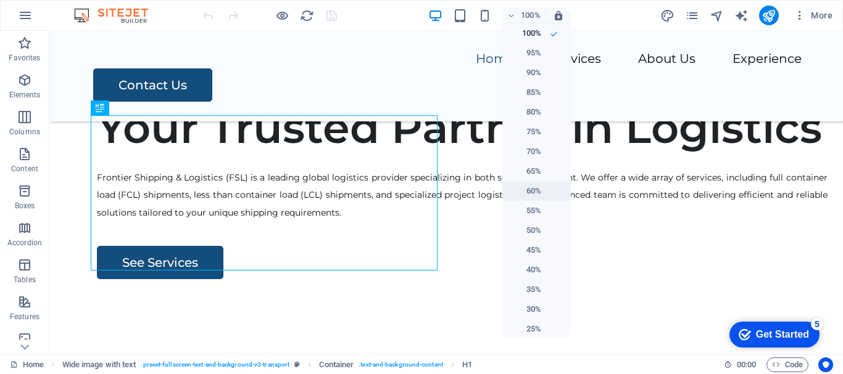
click at [535, 189] on h6 "60%" at bounding box center [525, 191] width 31 height 15
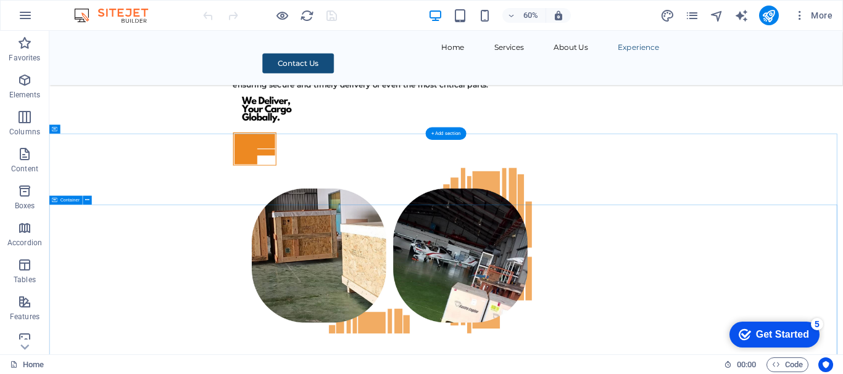
scroll to position [5751, 0]
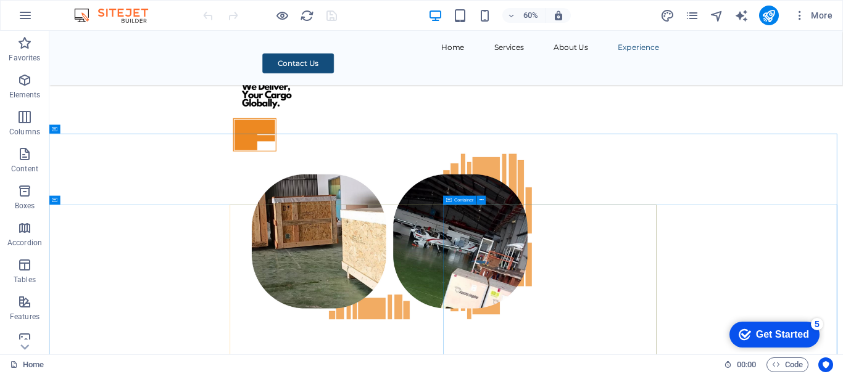
click at [459, 200] on span "Container" at bounding box center [463, 200] width 19 height 4
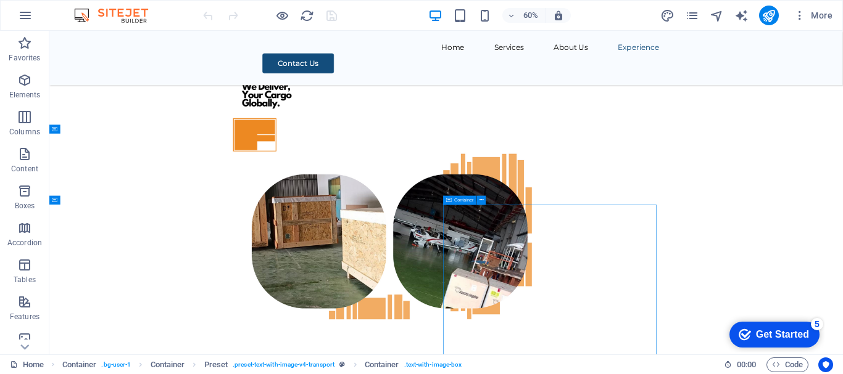
click at [459, 200] on span "Container" at bounding box center [463, 200] width 19 height 4
drag, startPoint x: 459, startPoint y: 200, endPoint x: 320, endPoint y: 283, distance: 162.1
click at [459, 200] on span "Container" at bounding box center [463, 200] width 19 height 4
select select "px"
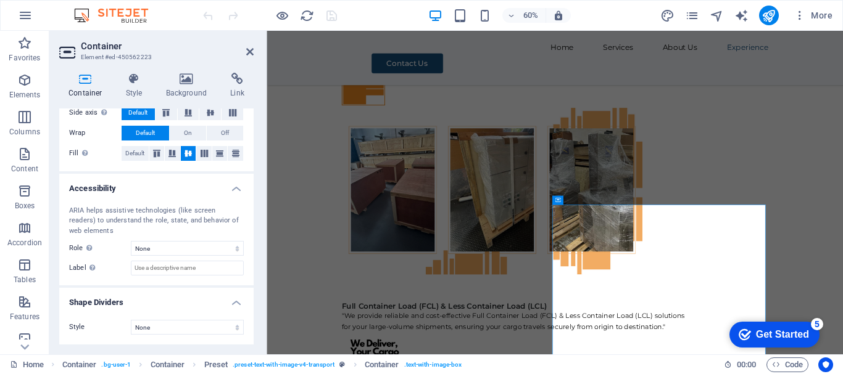
scroll to position [0, 0]
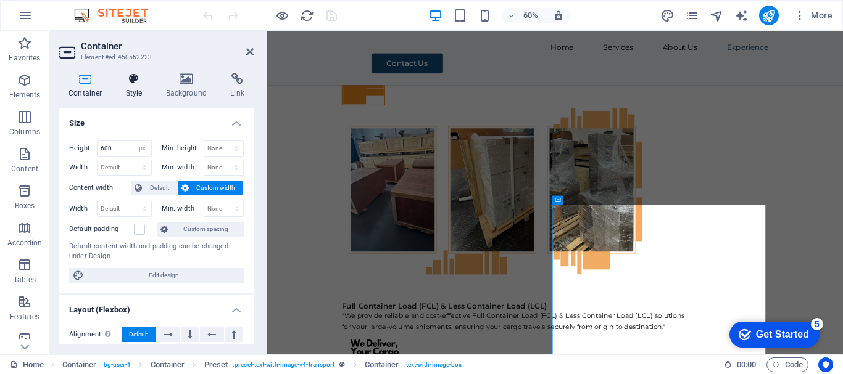
click at [131, 91] on h4 "Style" at bounding box center [137, 86] width 40 height 26
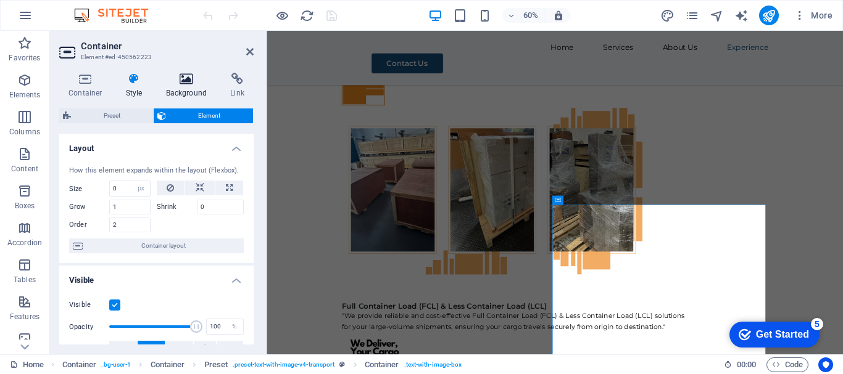
click at [195, 84] on icon at bounding box center [187, 79] width 60 height 12
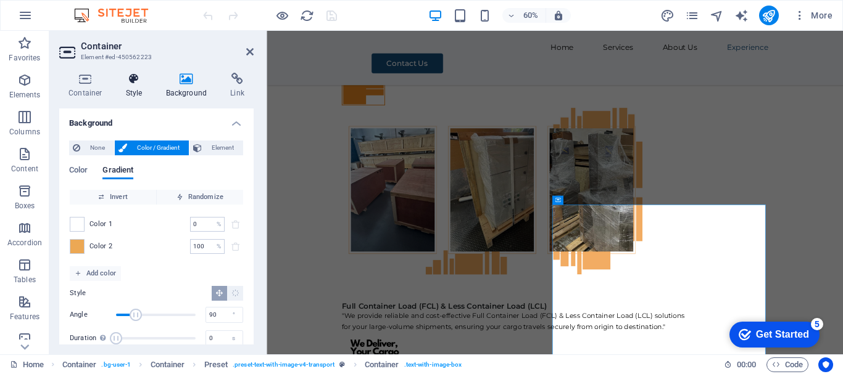
click at [130, 93] on h4 "Style" at bounding box center [137, 86] width 40 height 26
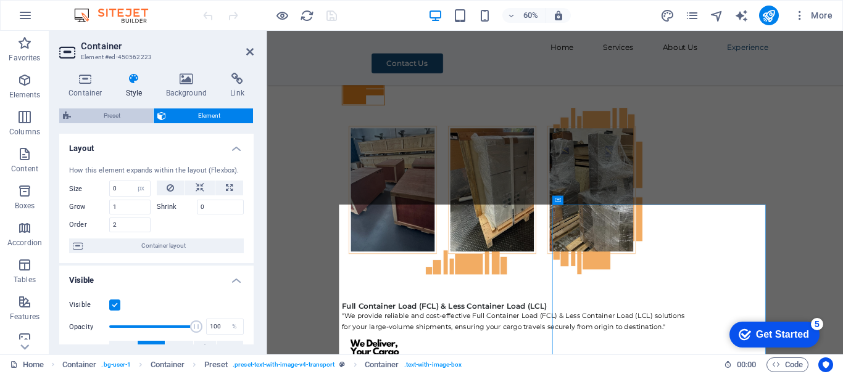
click at [114, 118] on span "Preset" at bounding box center [112, 116] width 75 height 15
select select "rem"
select select "px"
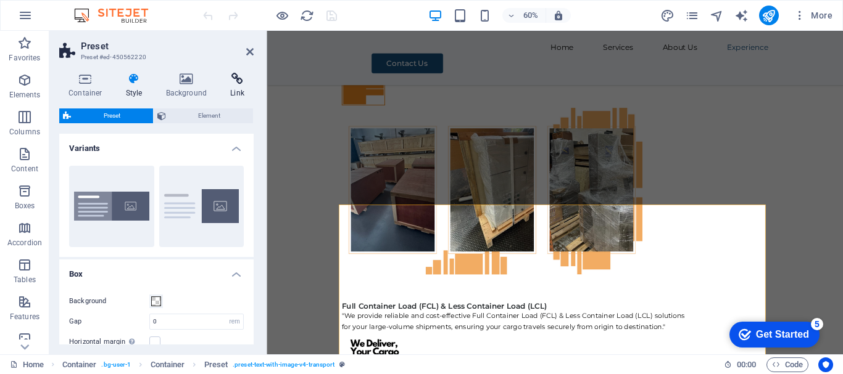
click at [240, 90] on h4 "Link" at bounding box center [237, 86] width 33 height 26
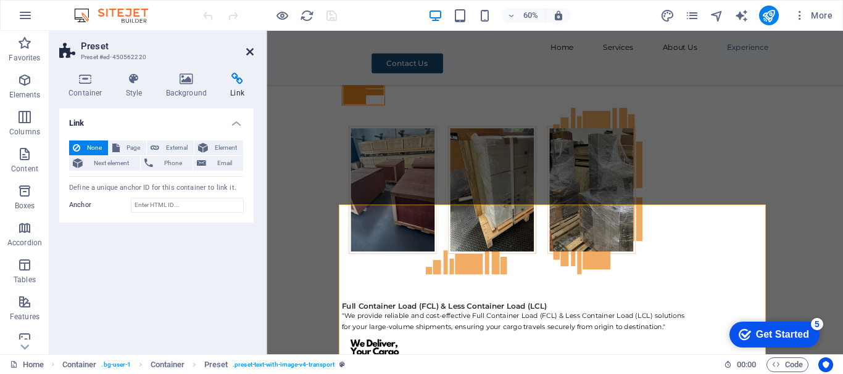
click at [248, 47] on icon at bounding box center [249, 52] width 7 height 10
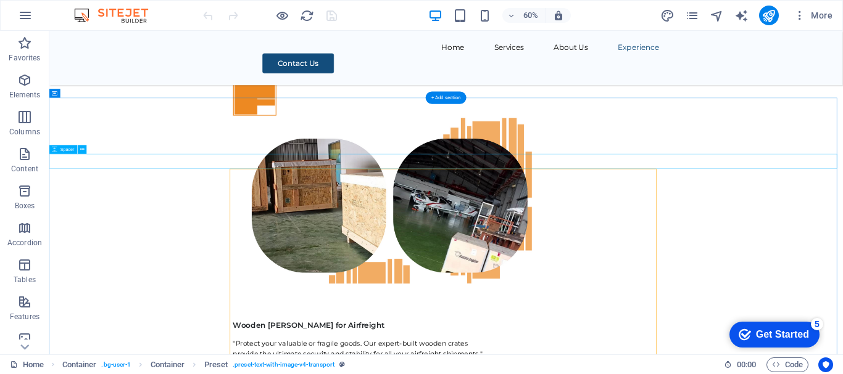
scroll to position [5936, 0]
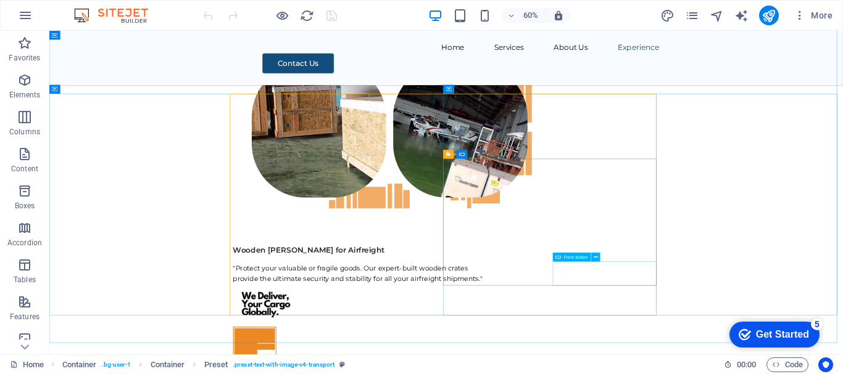
click at [577, 258] on span "Form button" at bounding box center [576, 257] width 24 height 4
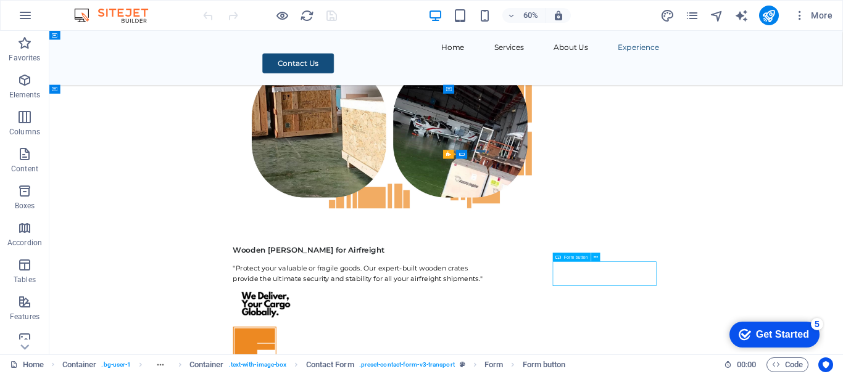
click at [577, 257] on span "Form button" at bounding box center [576, 257] width 24 height 4
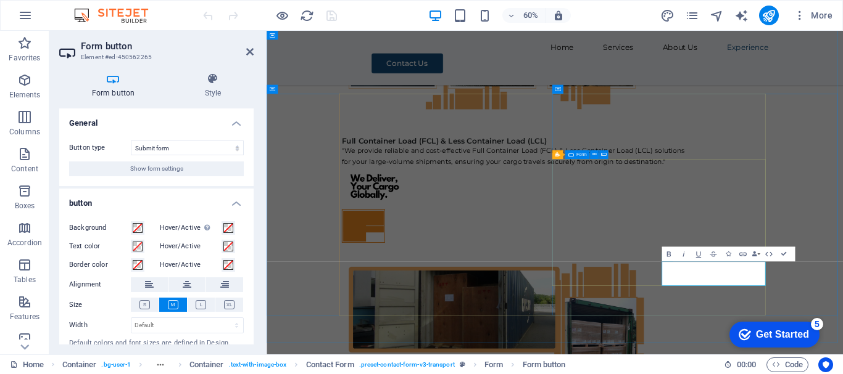
scroll to position [5845, 0]
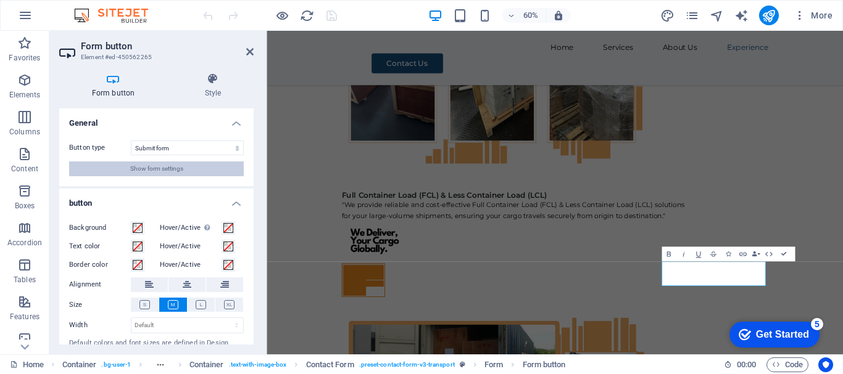
click at [188, 162] on button "Show form settings" at bounding box center [156, 169] width 175 height 15
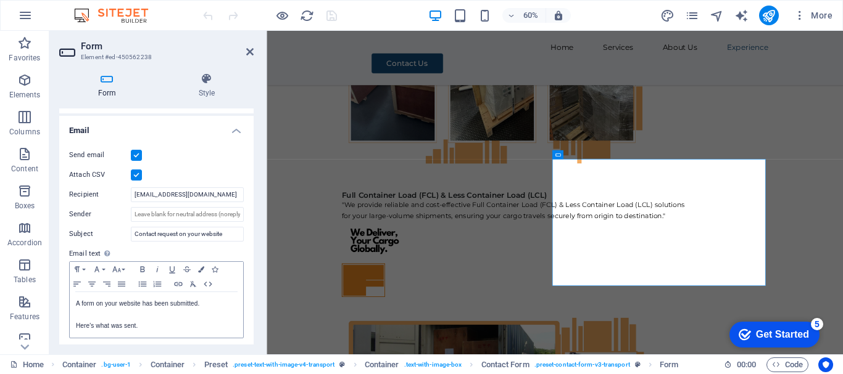
scroll to position [247, 0]
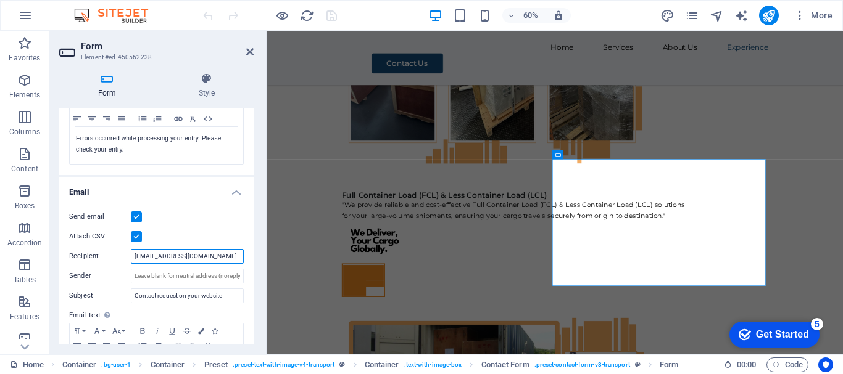
click at [223, 254] on input "[EMAIL_ADDRESS][DOMAIN_NAME]" at bounding box center [187, 256] width 113 height 15
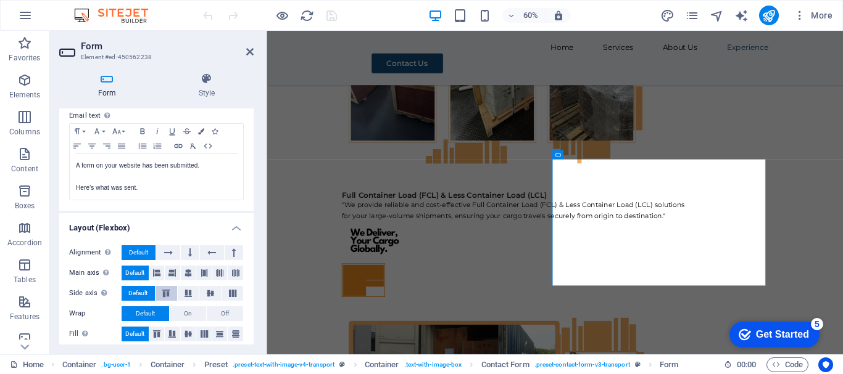
scroll to position [454, 0]
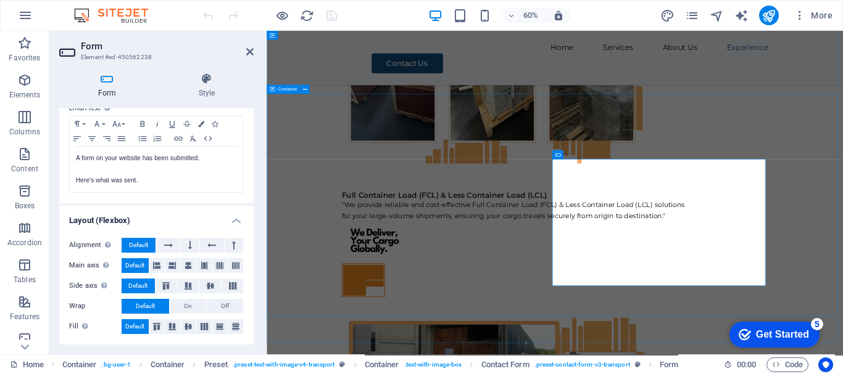
drag, startPoint x: 1182, startPoint y: 183, endPoint x: 1542, endPoint y: 182, distance: 360.3
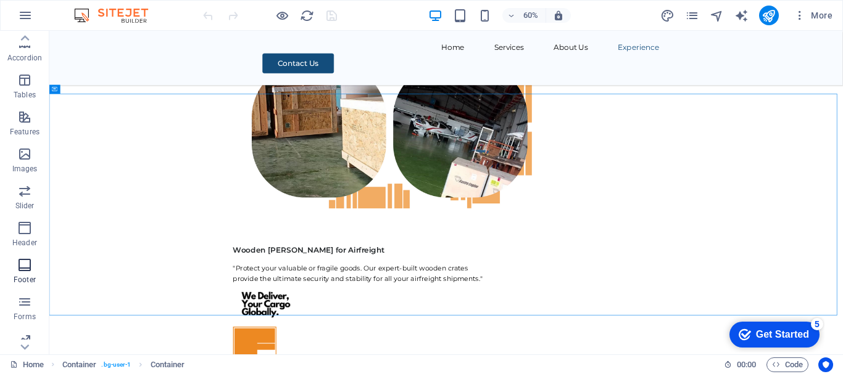
scroll to position [231, 0]
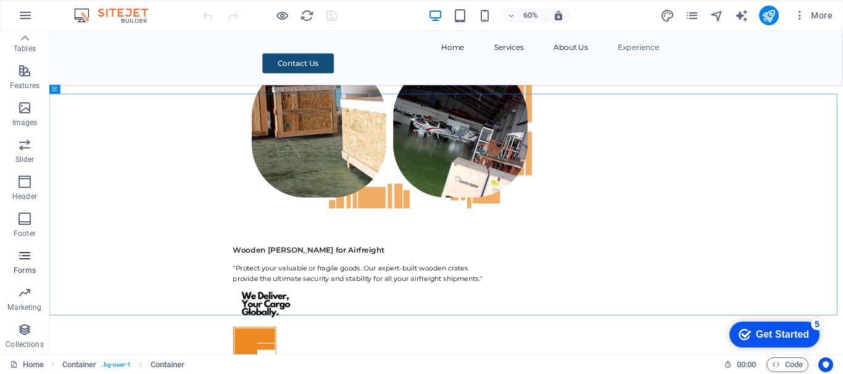
click at [27, 273] on p "Forms" at bounding box center [25, 271] width 22 height 10
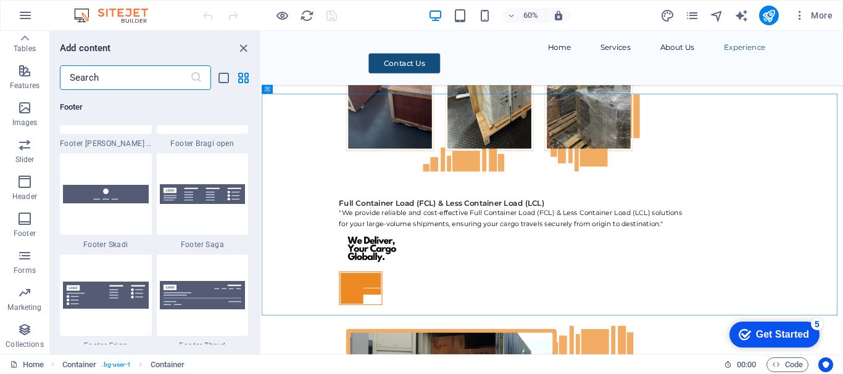
scroll to position [9006, 0]
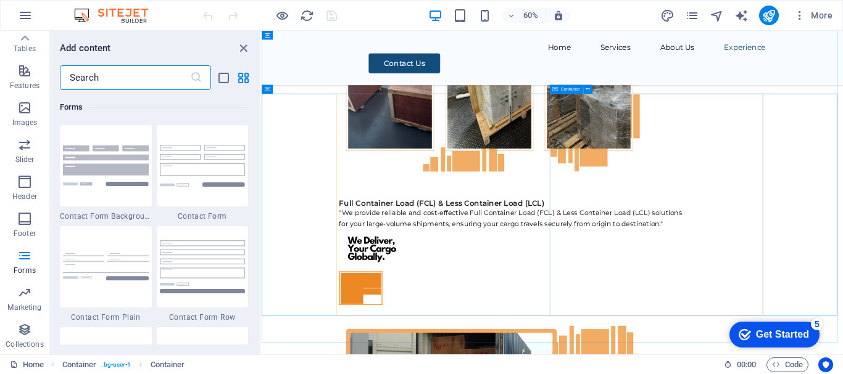
click at [563, 90] on span "Container" at bounding box center [570, 89] width 19 height 4
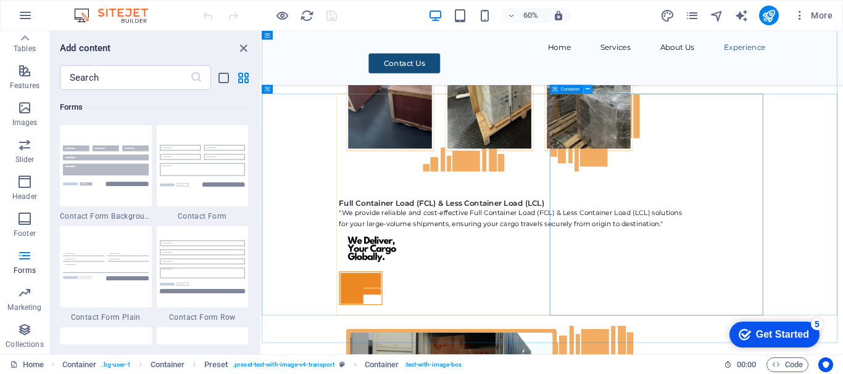
click at [587, 88] on icon at bounding box center [587, 89] width 4 height 8
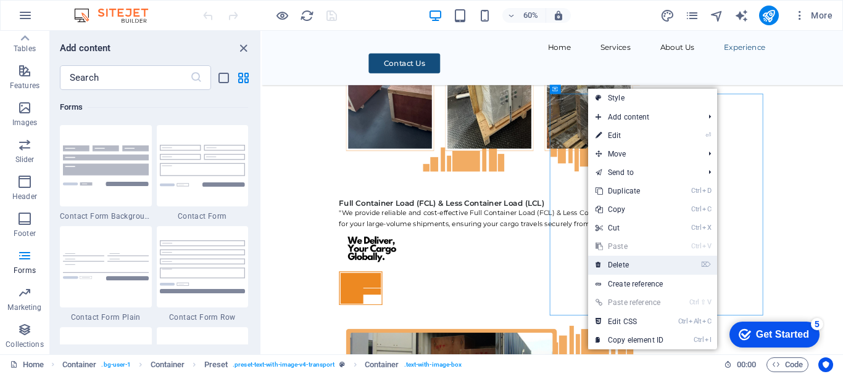
click at [631, 264] on link "⌦ Delete" at bounding box center [629, 265] width 83 height 19
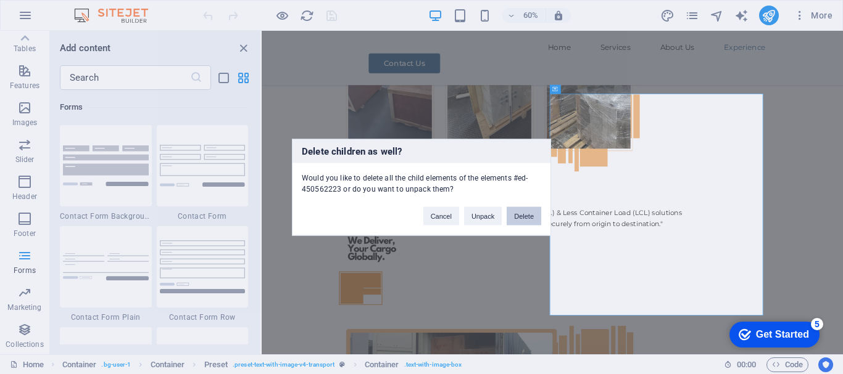
click at [522, 216] on button "Delete" at bounding box center [523, 216] width 35 height 19
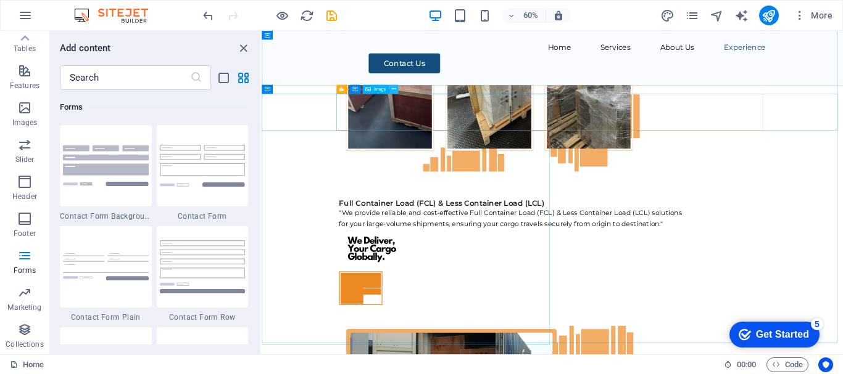
click at [392, 89] on icon at bounding box center [394, 89] width 4 height 8
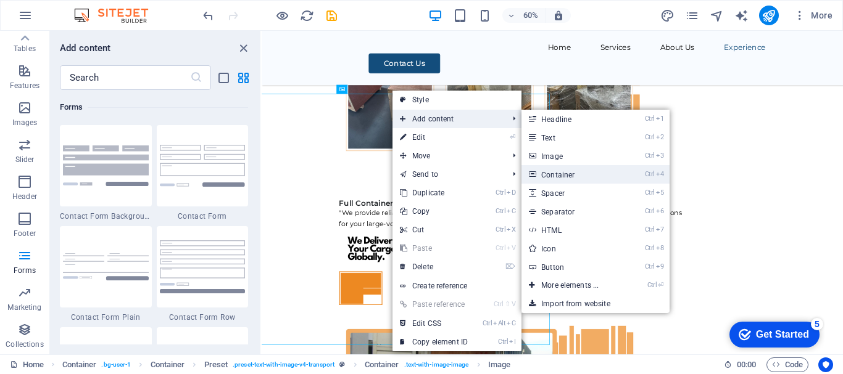
click at [568, 176] on link "Ctrl 4 Container" at bounding box center [572, 174] width 102 height 19
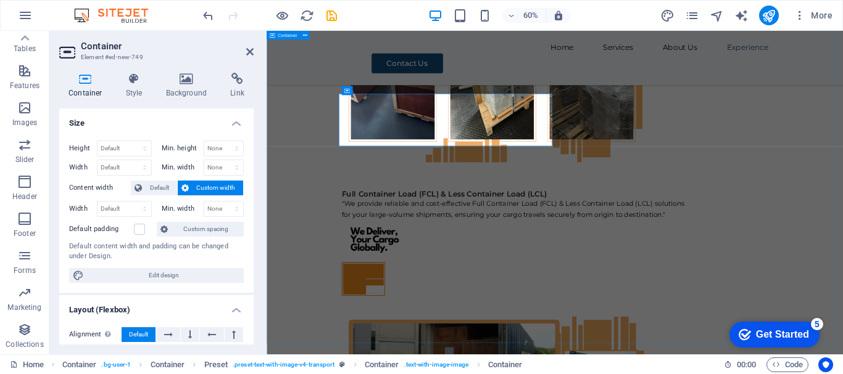
scroll to position [5845, 0]
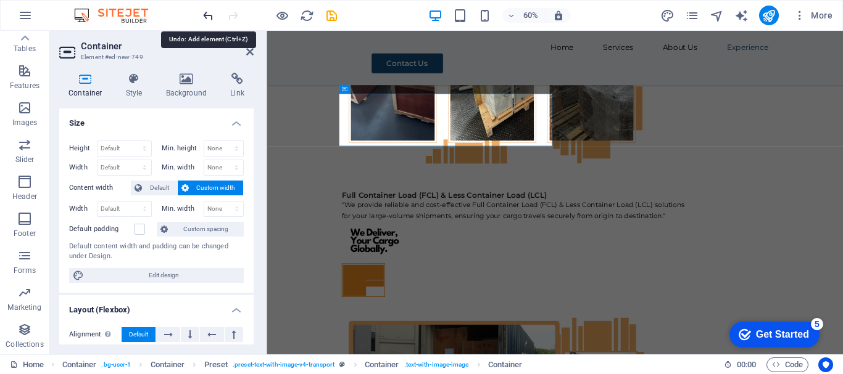
click at [206, 16] on icon "undo" at bounding box center [208, 16] width 14 height 14
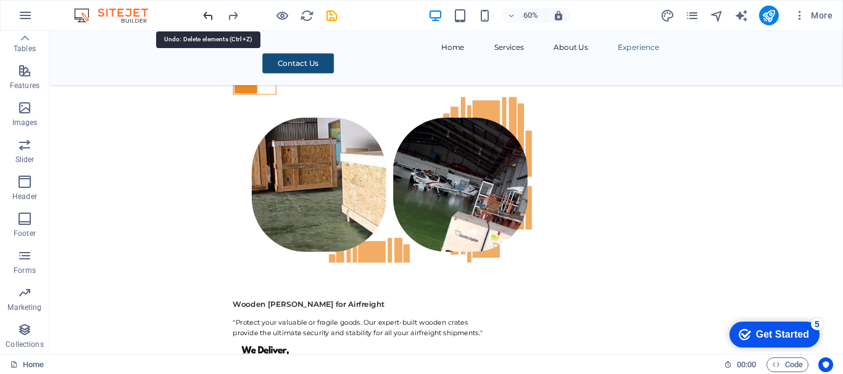
scroll to position [5936, 0]
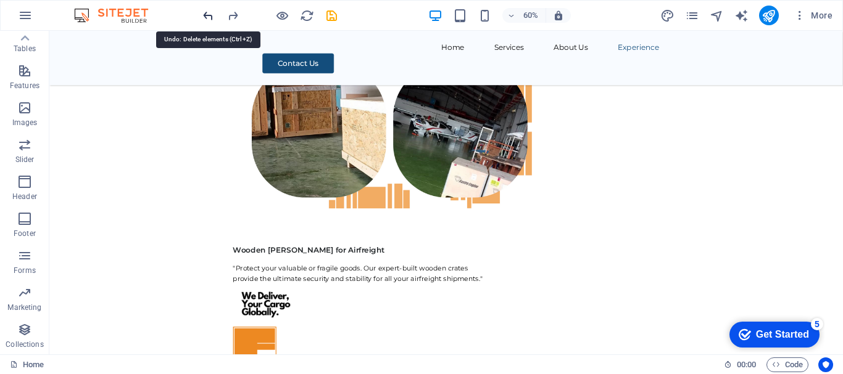
click at [206, 16] on icon "undo" at bounding box center [208, 16] width 14 height 14
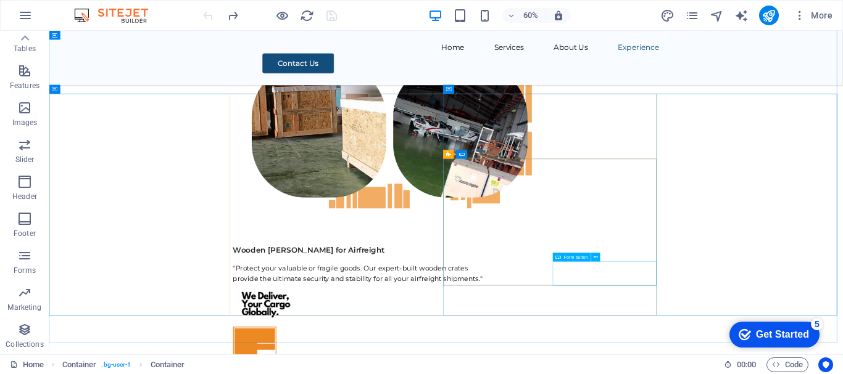
click at [573, 258] on span "Form button" at bounding box center [576, 257] width 24 height 4
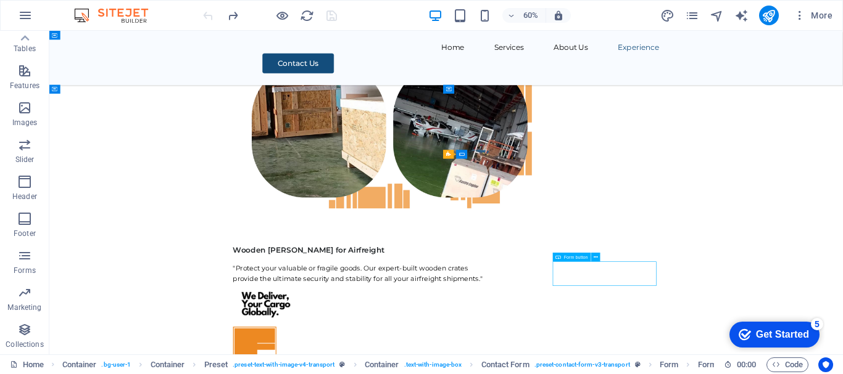
click at [573, 258] on span "Form button" at bounding box center [576, 257] width 24 height 4
click at [594, 257] on icon at bounding box center [595, 258] width 4 height 8
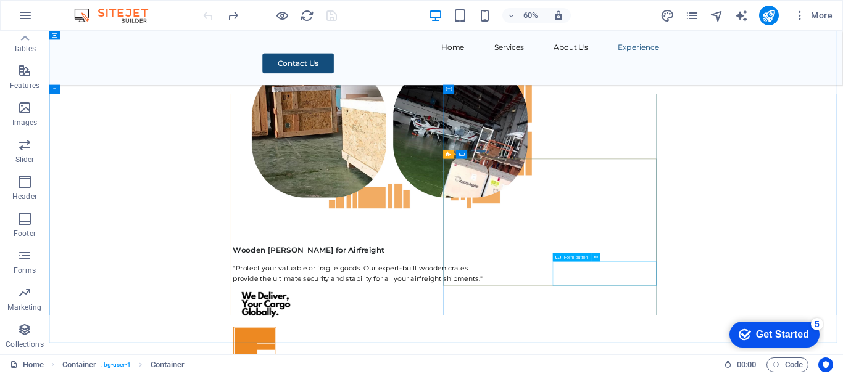
click at [568, 258] on span "Form button" at bounding box center [576, 257] width 24 height 4
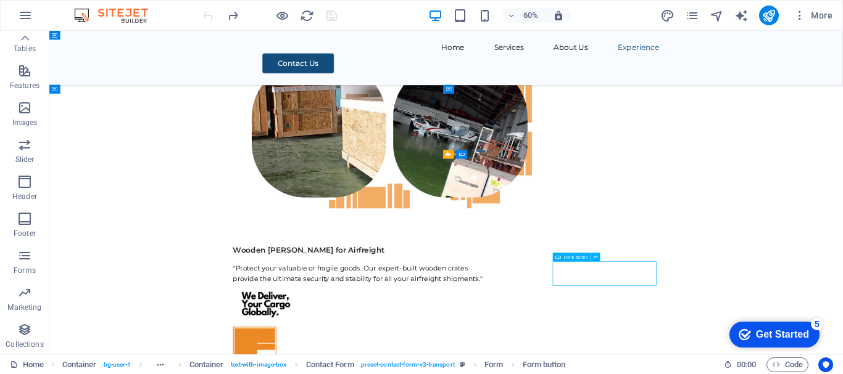
click at [568, 258] on span "Form button" at bounding box center [576, 257] width 24 height 4
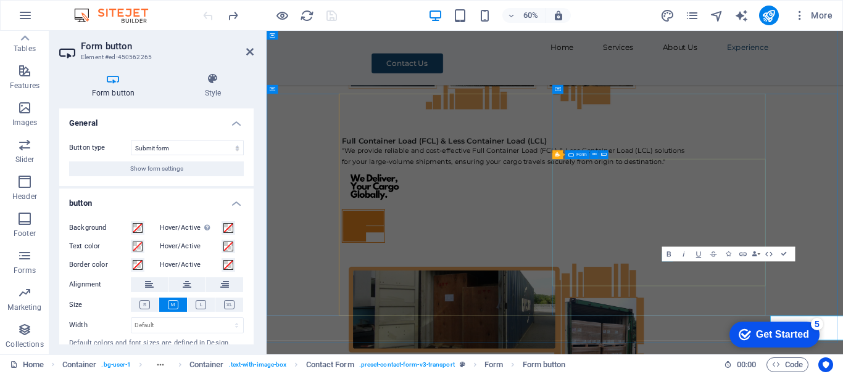
scroll to position [5845, 0]
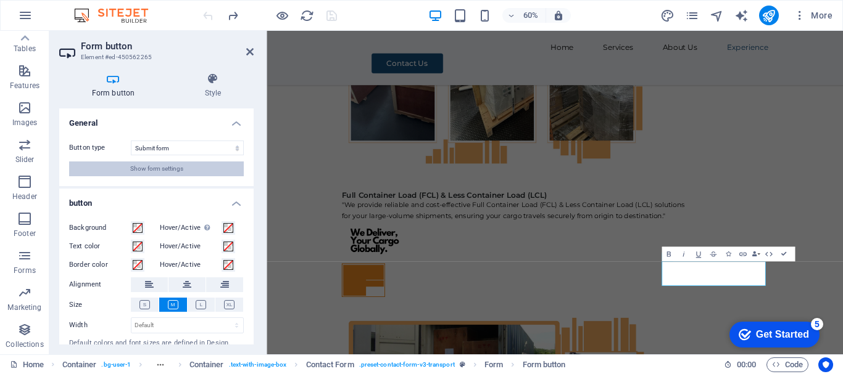
click at [148, 165] on span "Show form settings" at bounding box center [156, 169] width 53 height 15
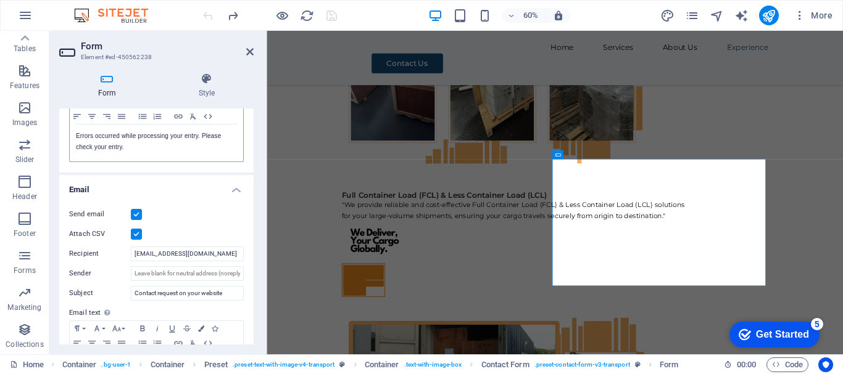
scroll to position [269, 0]
